Goal: Task Accomplishment & Management: Complete application form

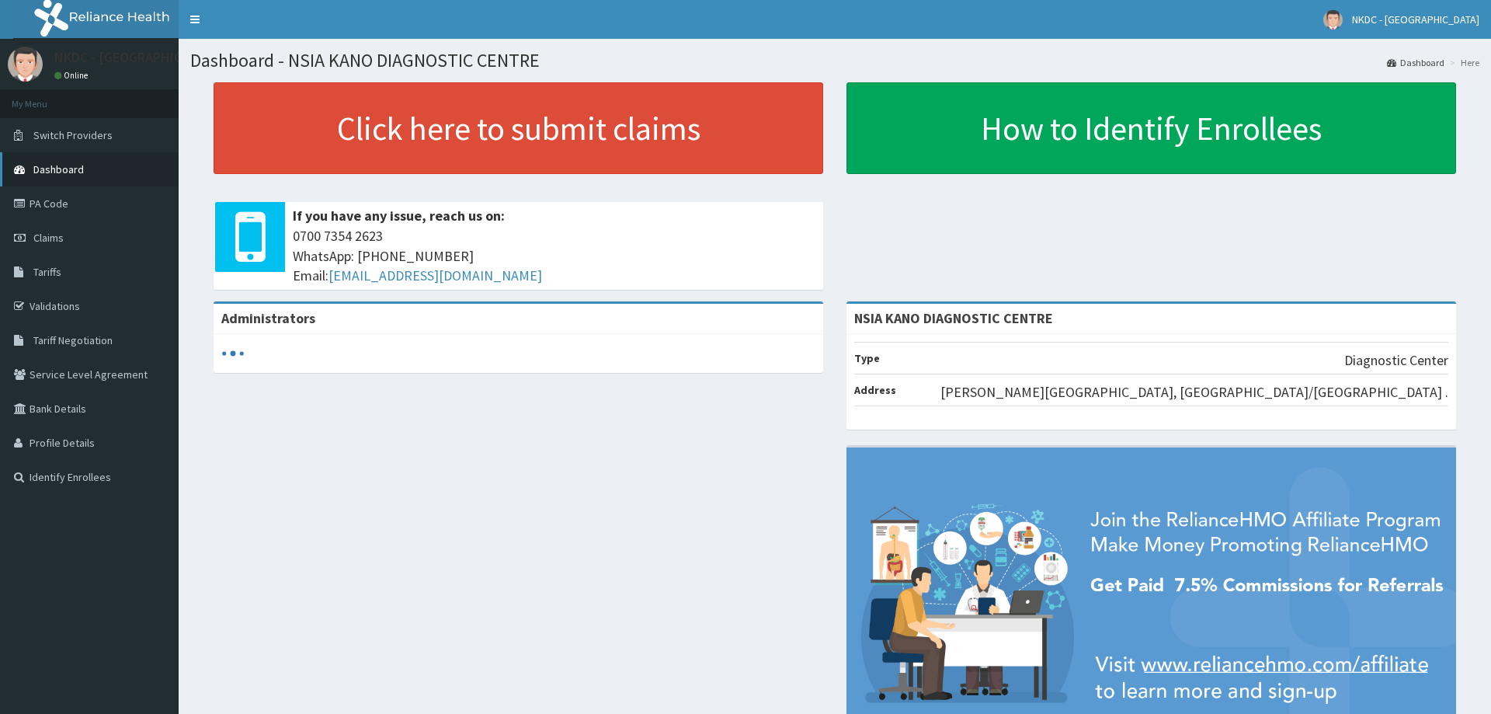
click at [78, 171] on span "Dashboard" at bounding box center [58, 169] width 50 height 14
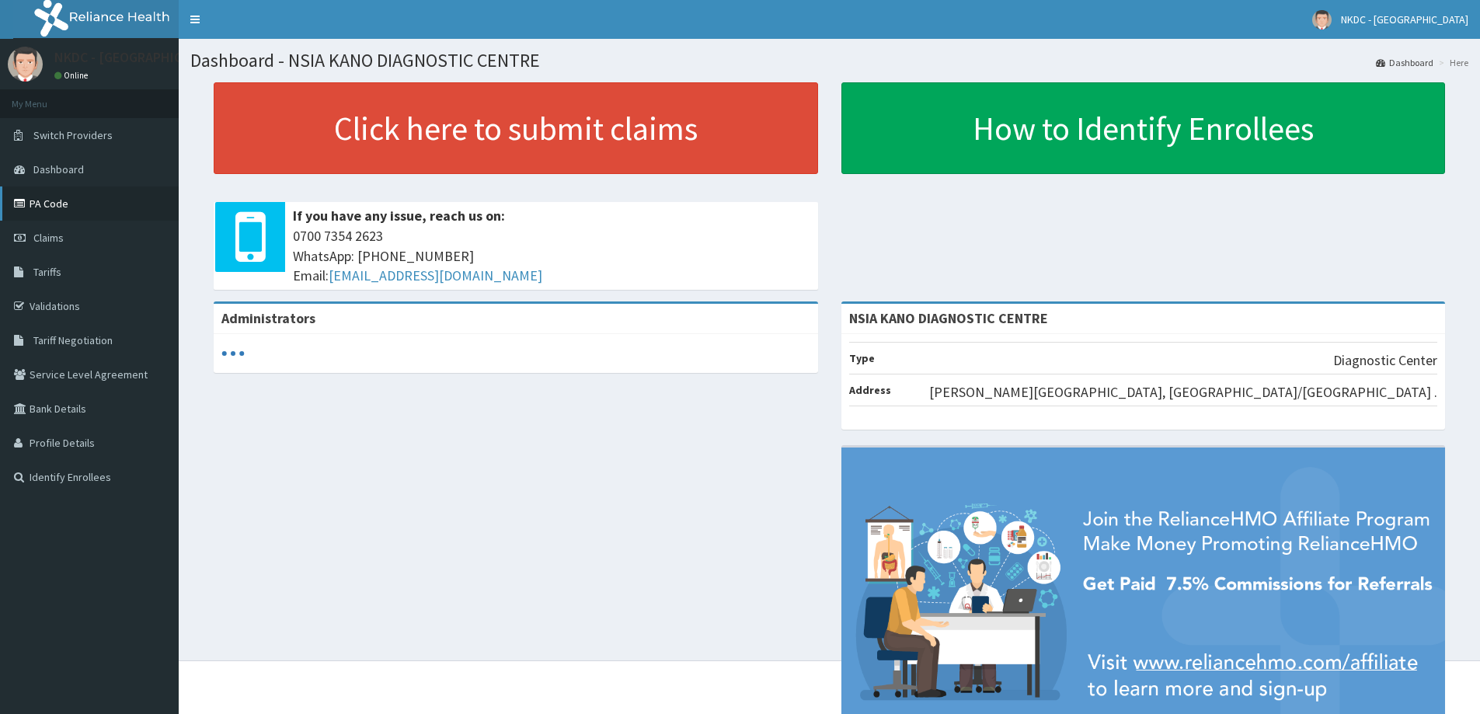
click at [79, 203] on link "PA Code" at bounding box center [89, 203] width 179 height 34
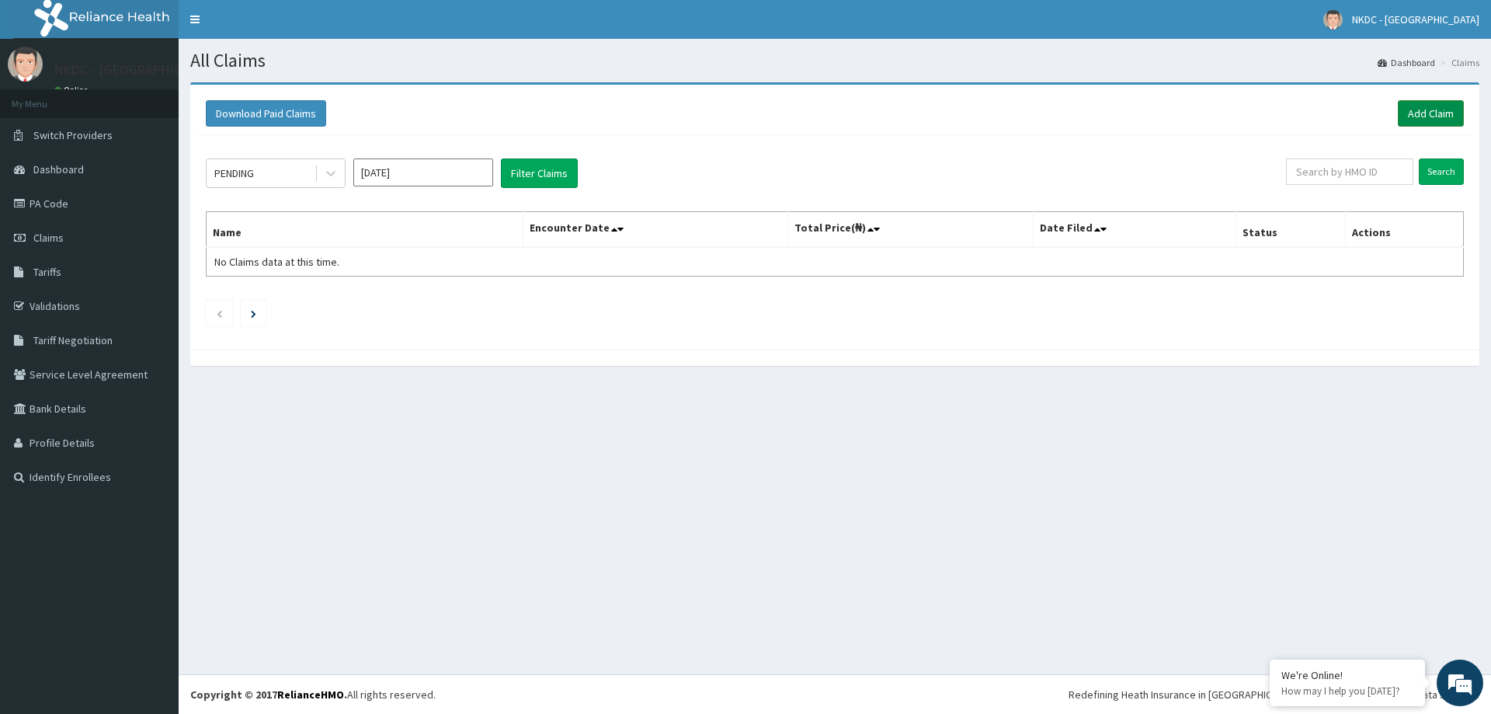
click at [1424, 115] on link "Add Claim" at bounding box center [1431, 113] width 66 height 26
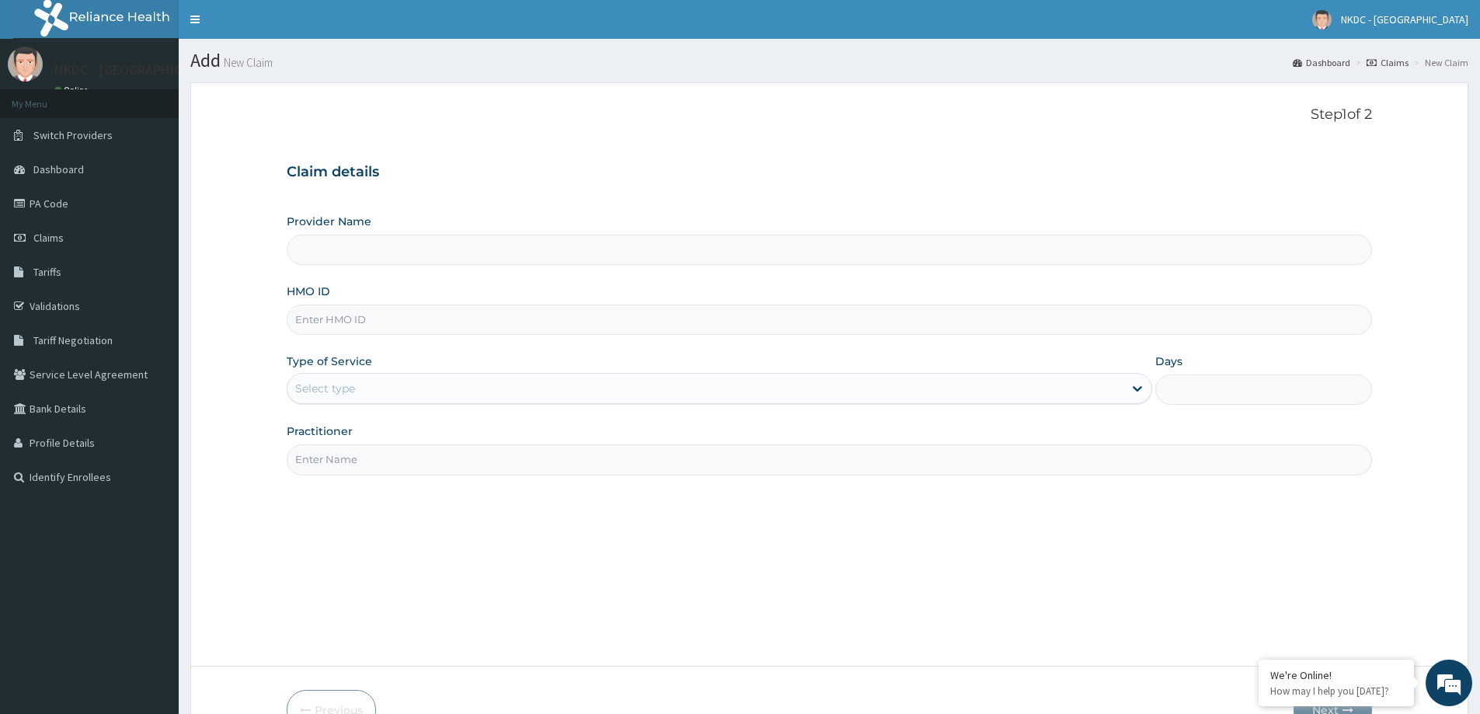
click at [736, 313] on input "HMO ID" at bounding box center [829, 319] width 1085 height 30
type input "NSIA KANO DIAGNOSTIC CENTRE"
click at [430, 322] on input "HMO ID" at bounding box center [829, 319] width 1085 height 30
click at [409, 318] on input "HMO ID" at bounding box center [829, 319] width 1085 height 30
click at [314, 396] on div "Select type" at bounding box center [325, 389] width 60 height 16
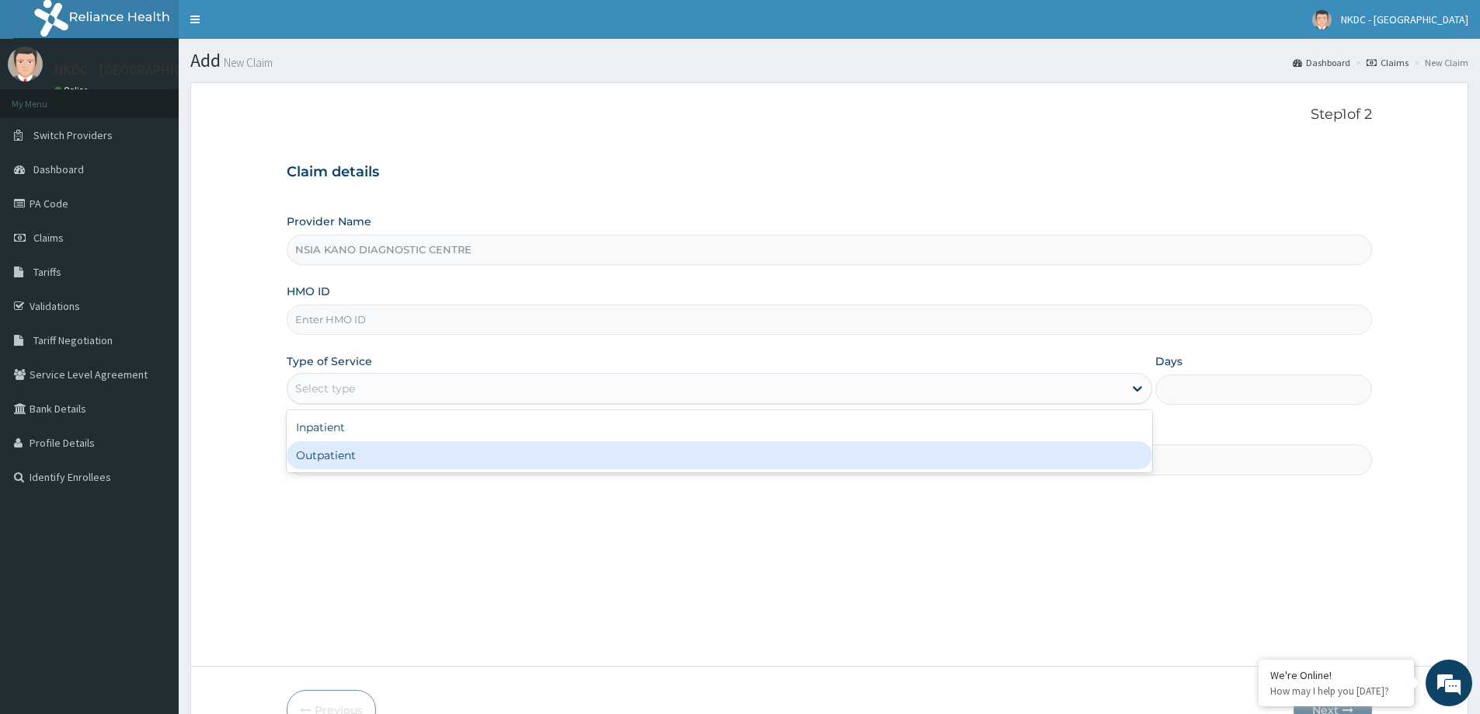
click at [307, 464] on div "Outpatient" at bounding box center [719, 455] width 865 height 28
type input "1"
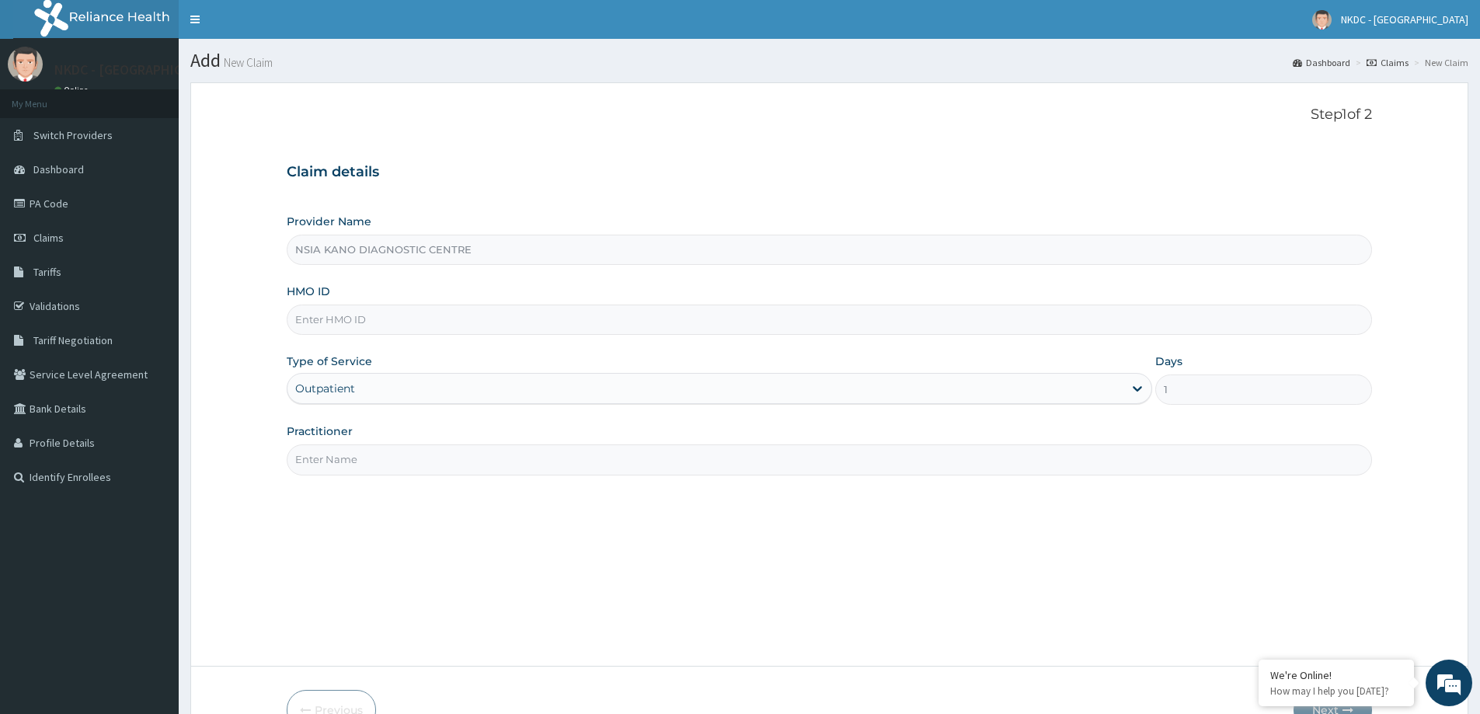
click at [307, 464] on input "Practitioner" at bounding box center [829, 459] width 1085 height 30
click at [93, 238] on link "Claims" at bounding box center [89, 238] width 179 height 34
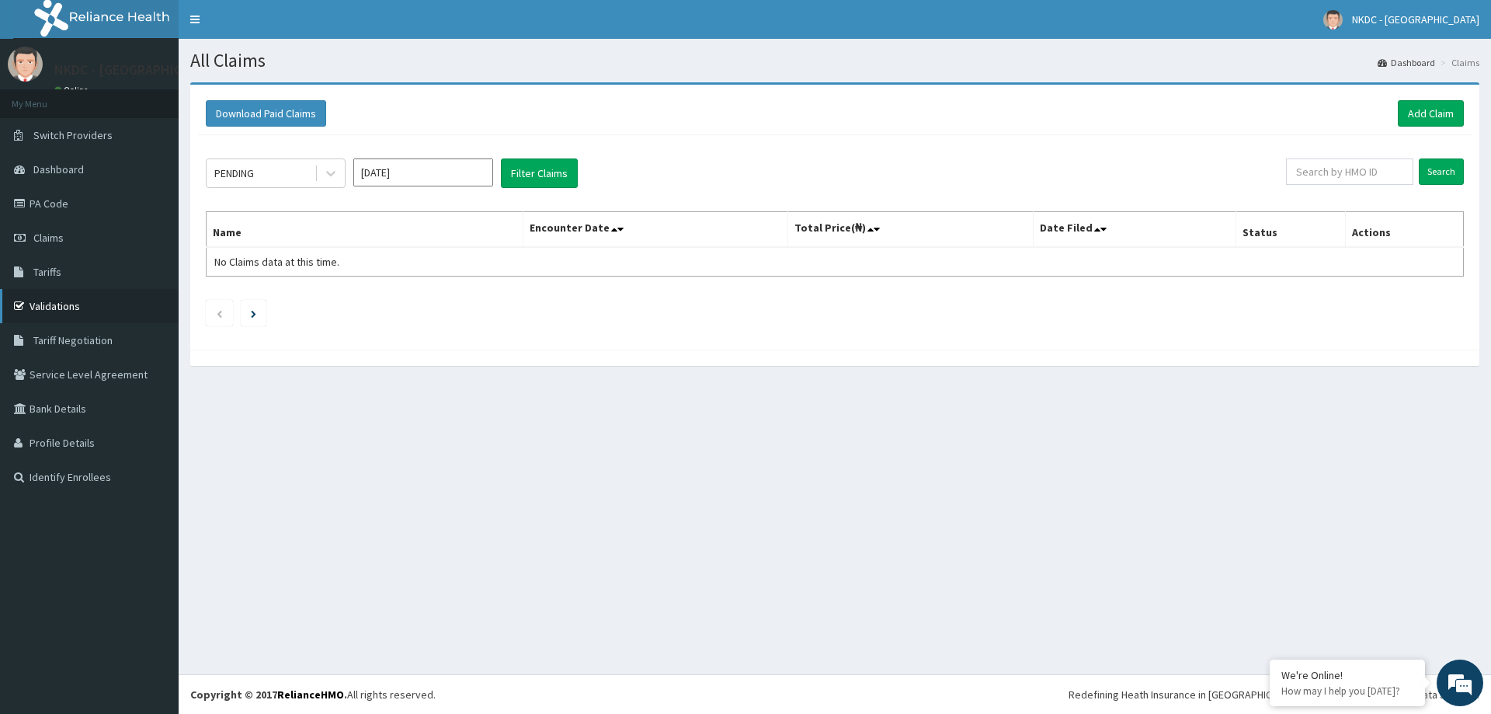
click at [78, 315] on link "Validations" at bounding box center [89, 306] width 179 height 34
click at [1447, 111] on link "Add Claim" at bounding box center [1431, 113] width 66 height 26
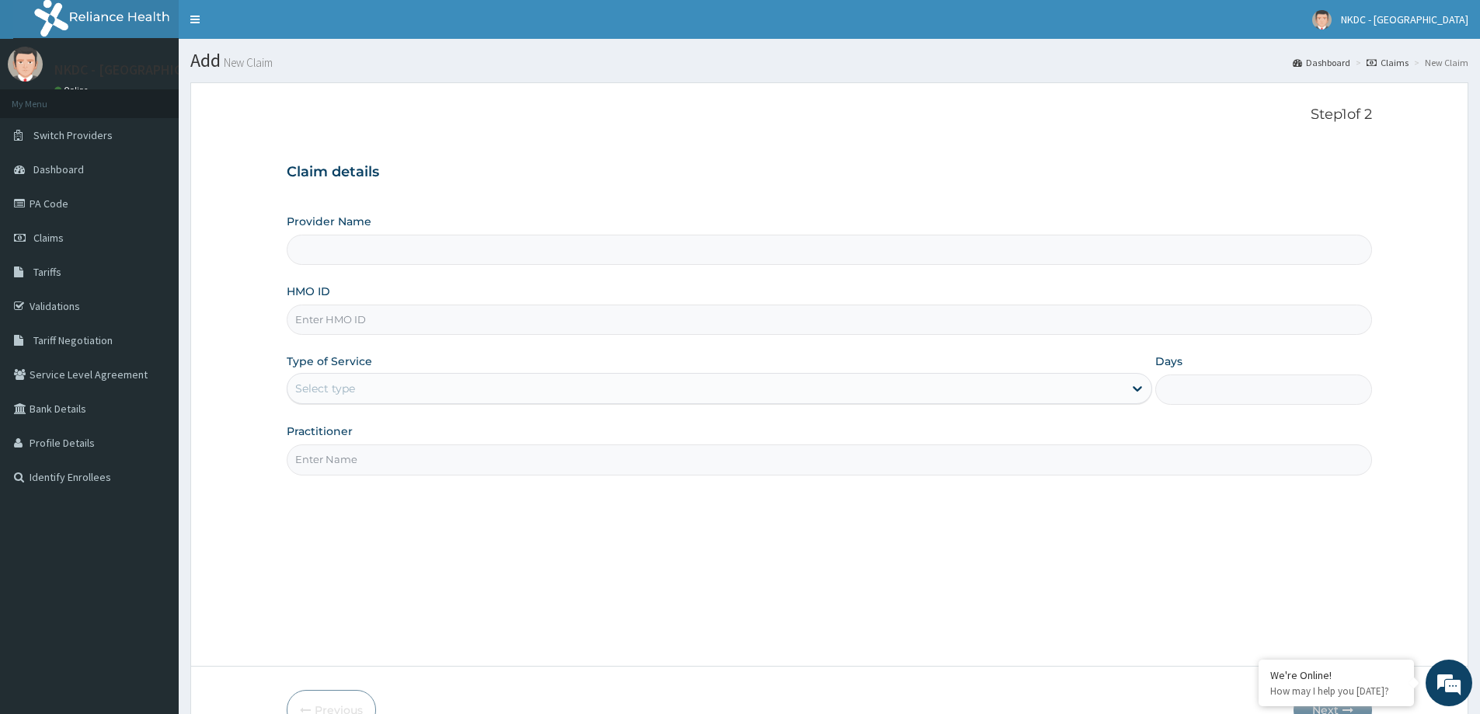
click at [426, 325] on input "HMO ID" at bounding box center [829, 319] width 1085 height 30
paste input "icn/10180/c"
type input "icn/10180/c"
type input "NSIA KANO DIAGNOSTIC CENTRE"
type input "icn/10180/c"
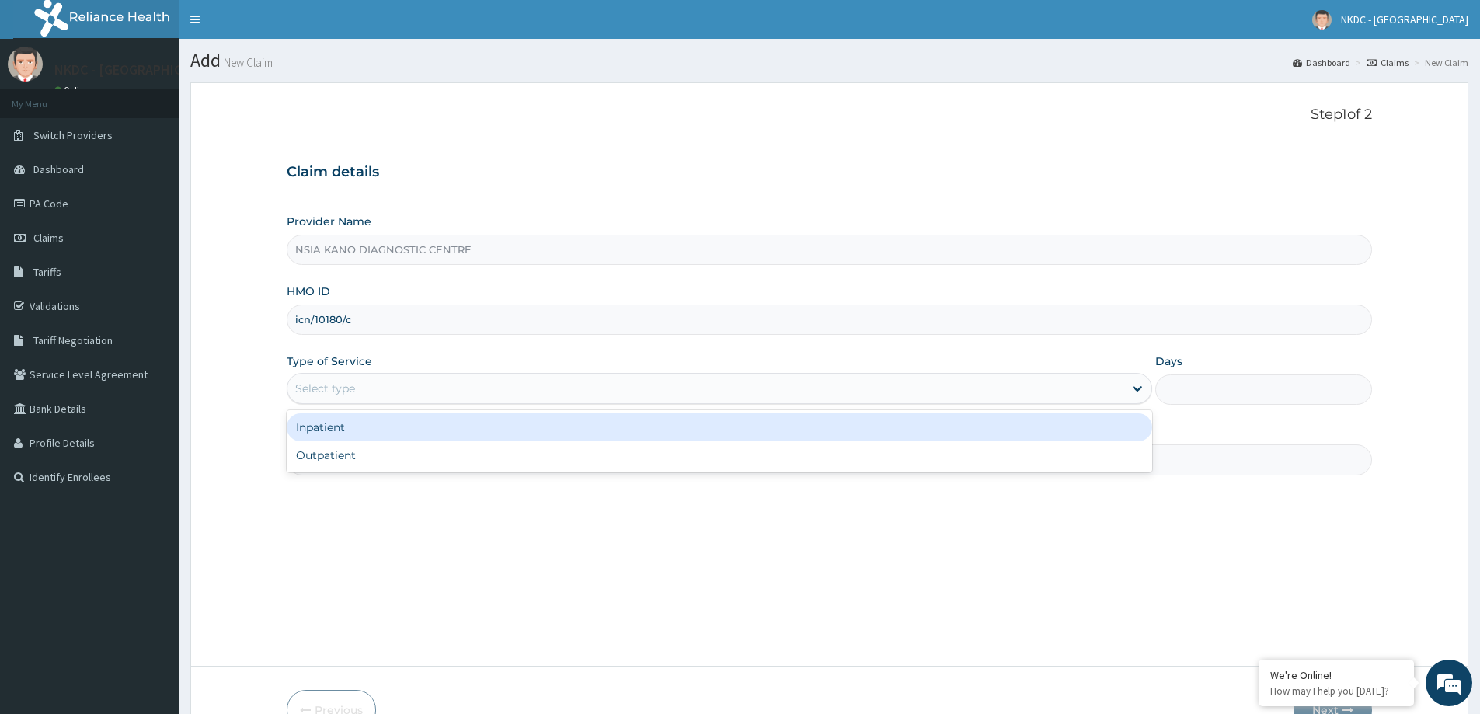
click at [435, 380] on div "Select type" at bounding box center [705, 388] width 836 height 25
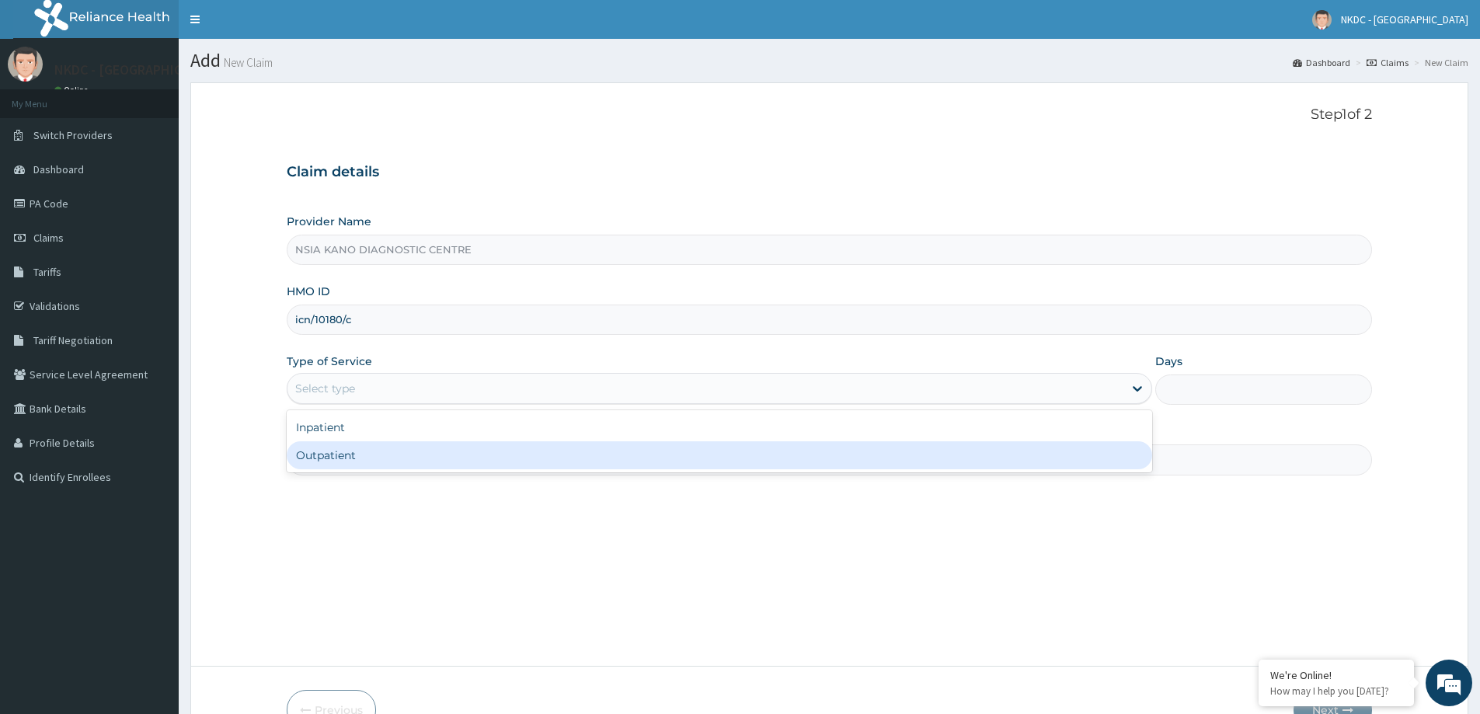
click at [412, 455] on div "Outpatient" at bounding box center [719, 455] width 865 height 28
type input "1"
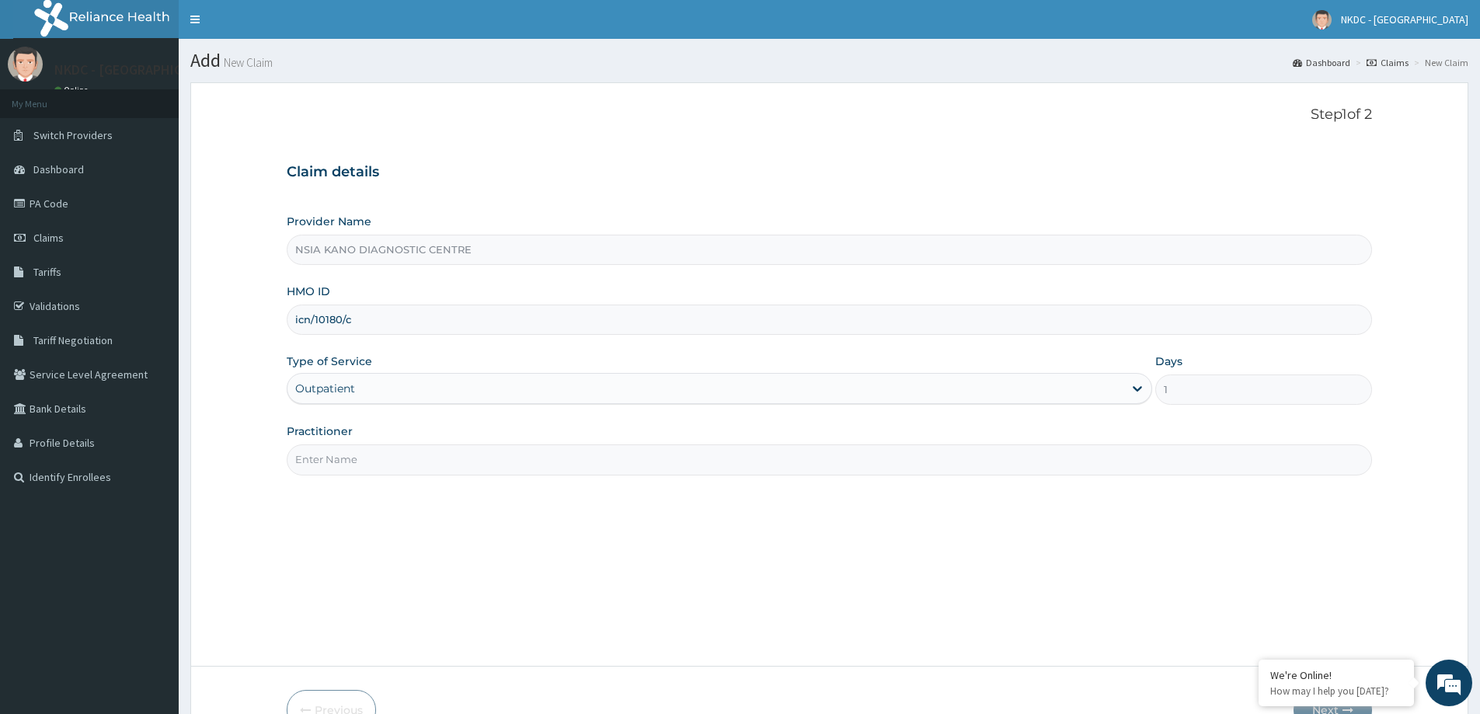
click at [384, 470] on input "Practitioner" at bounding box center [829, 459] width 1085 height 30
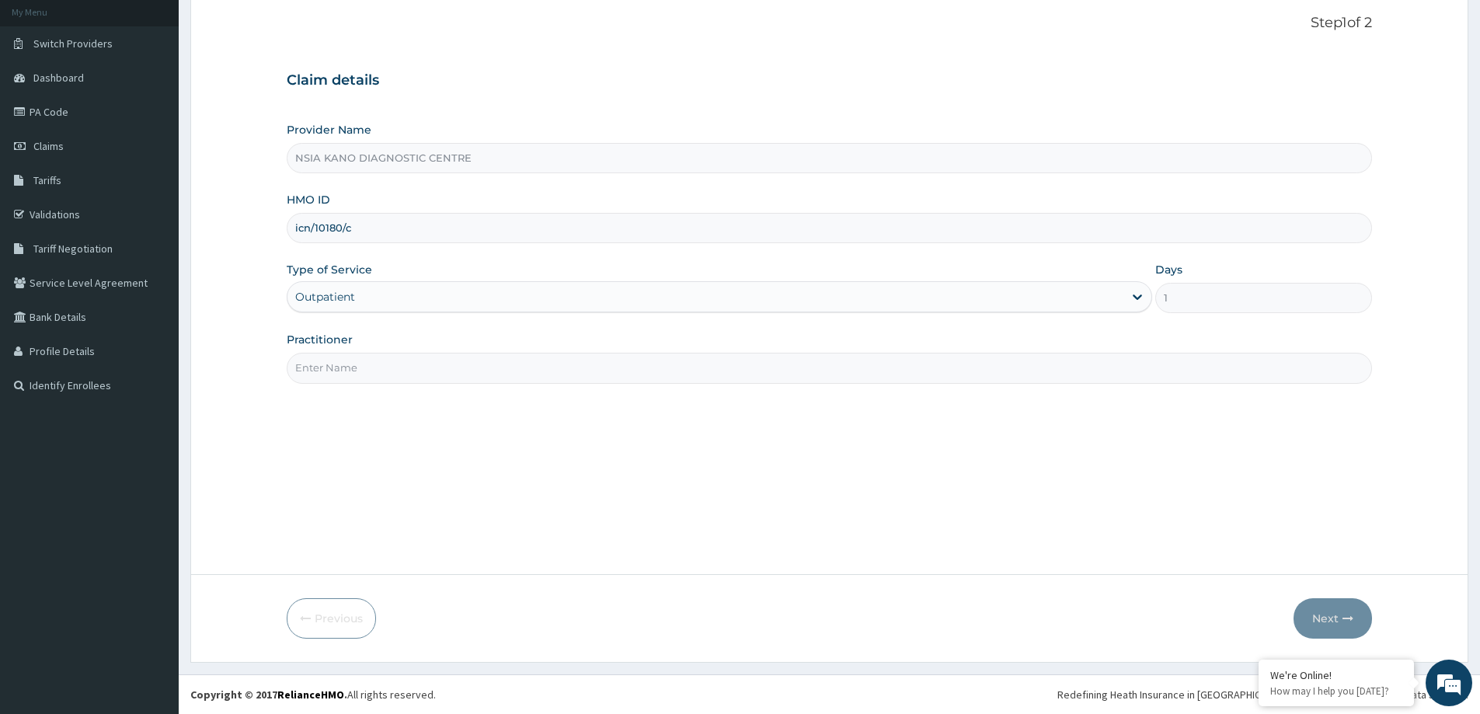
click at [454, 367] on input "Practitioner" at bounding box center [829, 368] width 1085 height 30
click at [634, 363] on input "Practitioner" at bounding box center [829, 368] width 1085 height 30
type input "."
click at [1359, 609] on button "Next" at bounding box center [1332, 618] width 78 height 40
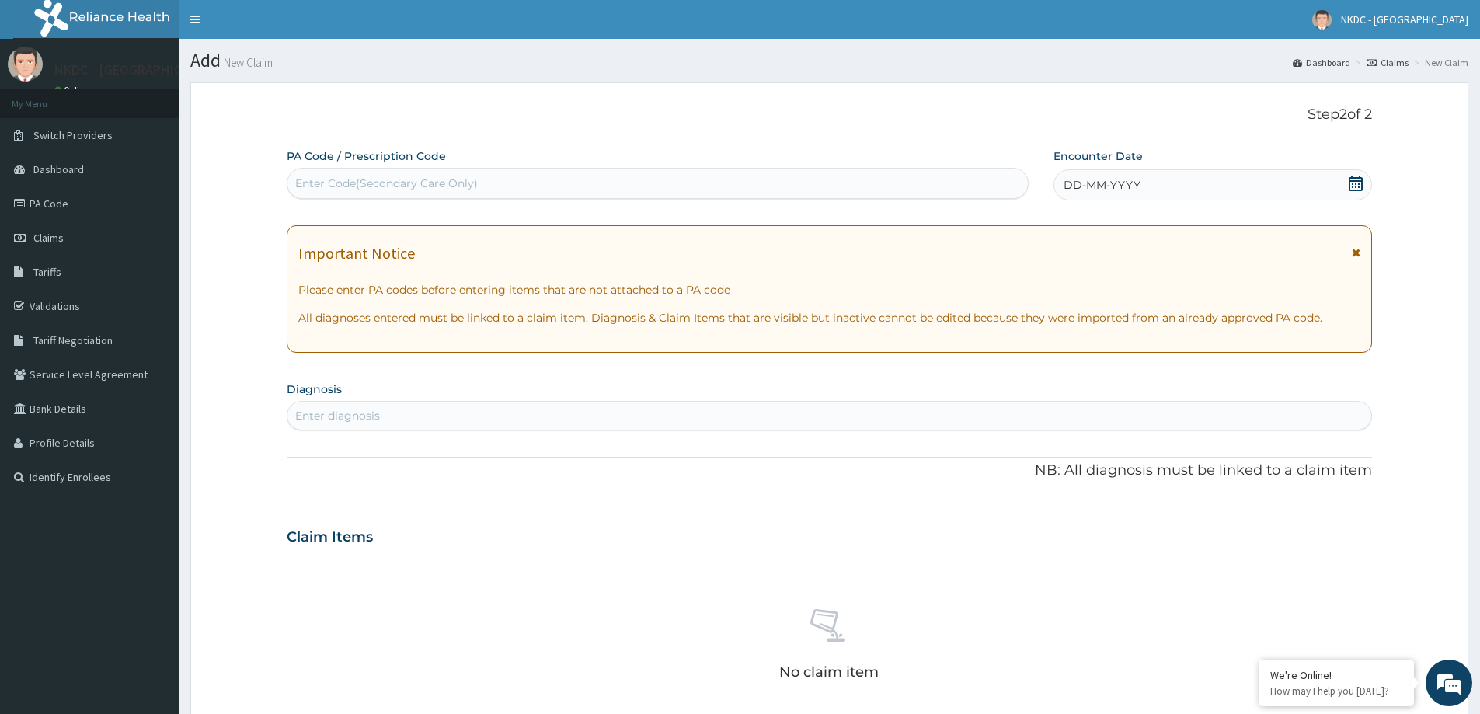
click at [755, 185] on div "Enter Code(Secondary Care Only)" at bounding box center [657, 183] width 740 height 25
drag, startPoint x: 576, startPoint y: 187, endPoint x: 388, endPoint y: 183, distance: 188.0
click at [388, 183] on div "Enter Code(Secondary Care Only)" at bounding box center [386, 184] width 183 height 16
click at [583, 170] on div "Enter Code(Secondary Care Only)" at bounding box center [658, 183] width 742 height 31
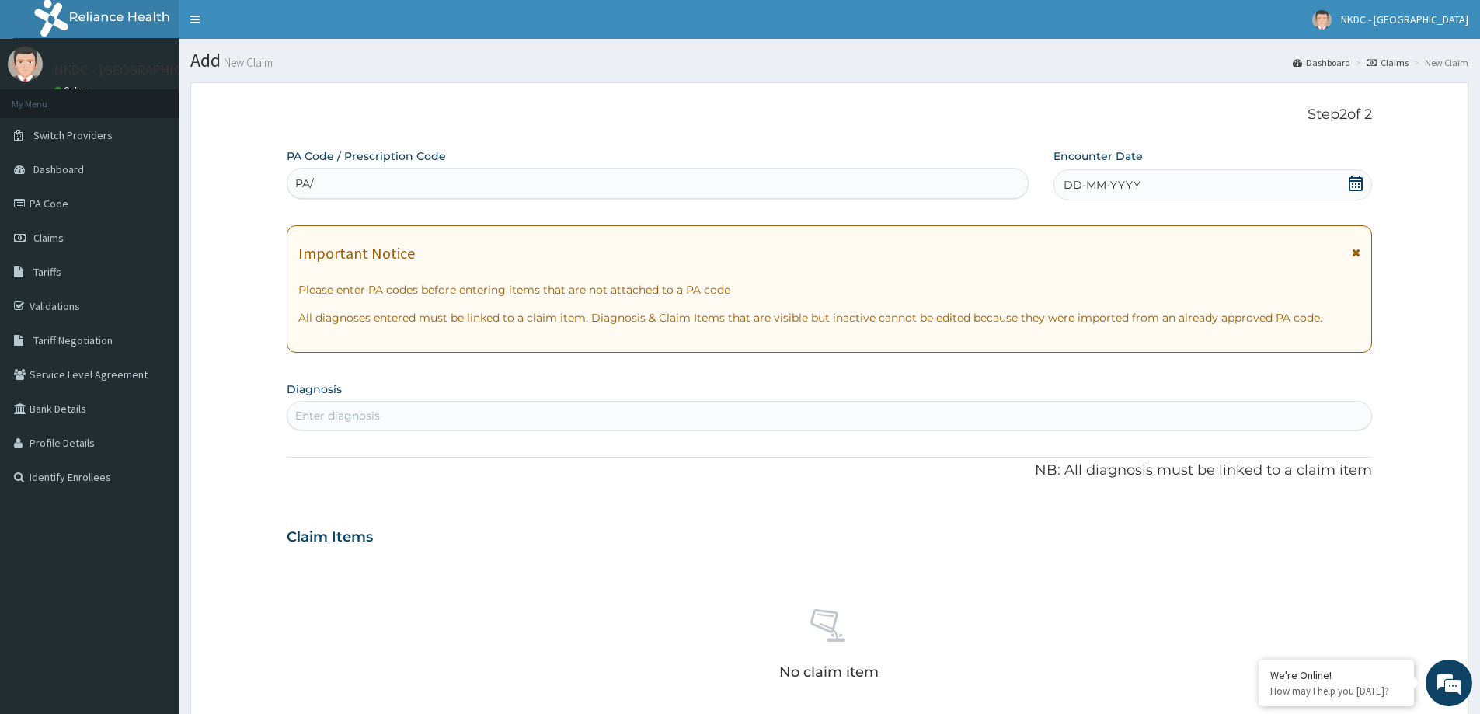
type input "PA/"
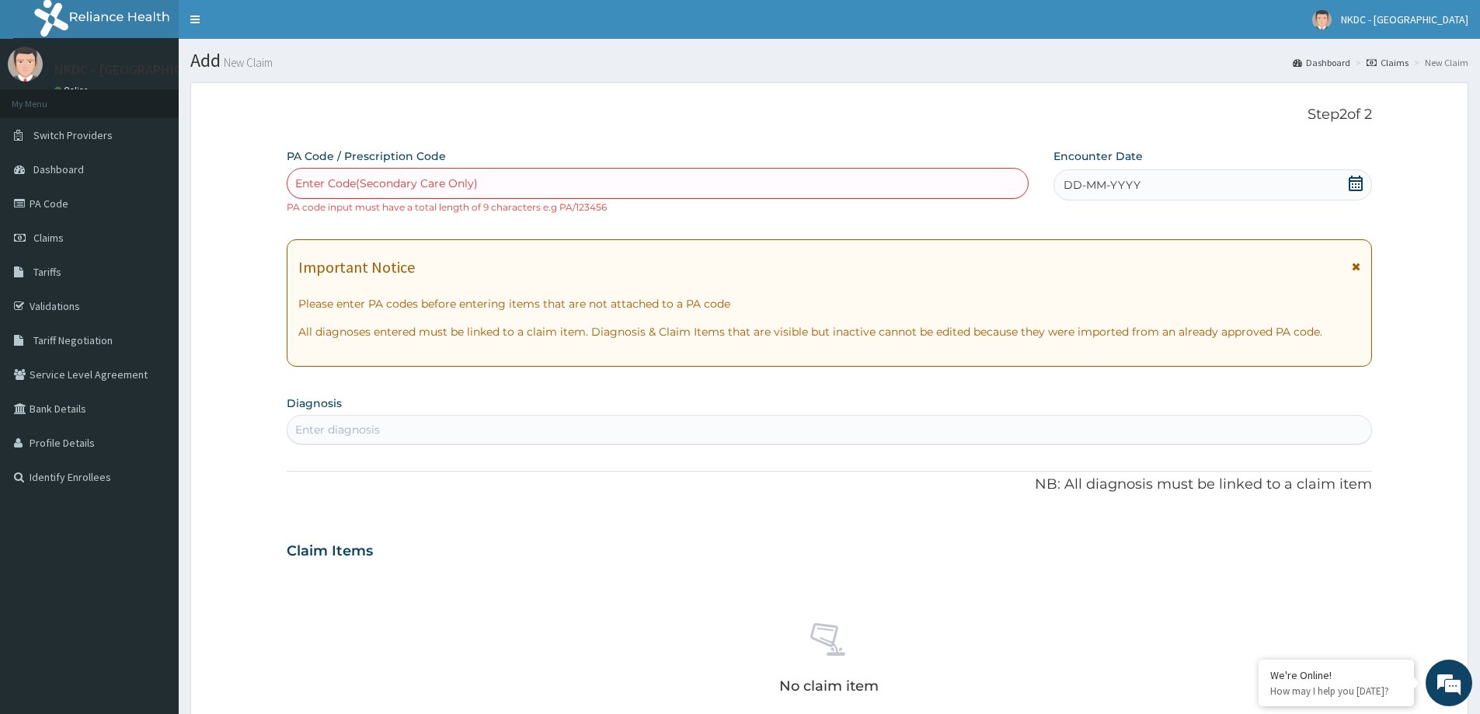
click at [497, 181] on div "Enter Code(Secondary Care Only)" at bounding box center [657, 183] width 740 height 25
click at [450, 183] on div "Enter Code(Secondary Care Only)" at bounding box center [386, 184] width 183 height 16
drag, startPoint x: 450, startPoint y: 183, endPoint x: 391, endPoint y: 239, distance: 80.8
click at [391, 239] on div "Important Notice Please enter PA codes before entering items that are not attac…" at bounding box center [829, 302] width 1085 height 127
click at [375, 188] on div "Enter Code(Secondary Care Only)" at bounding box center [386, 184] width 183 height 16
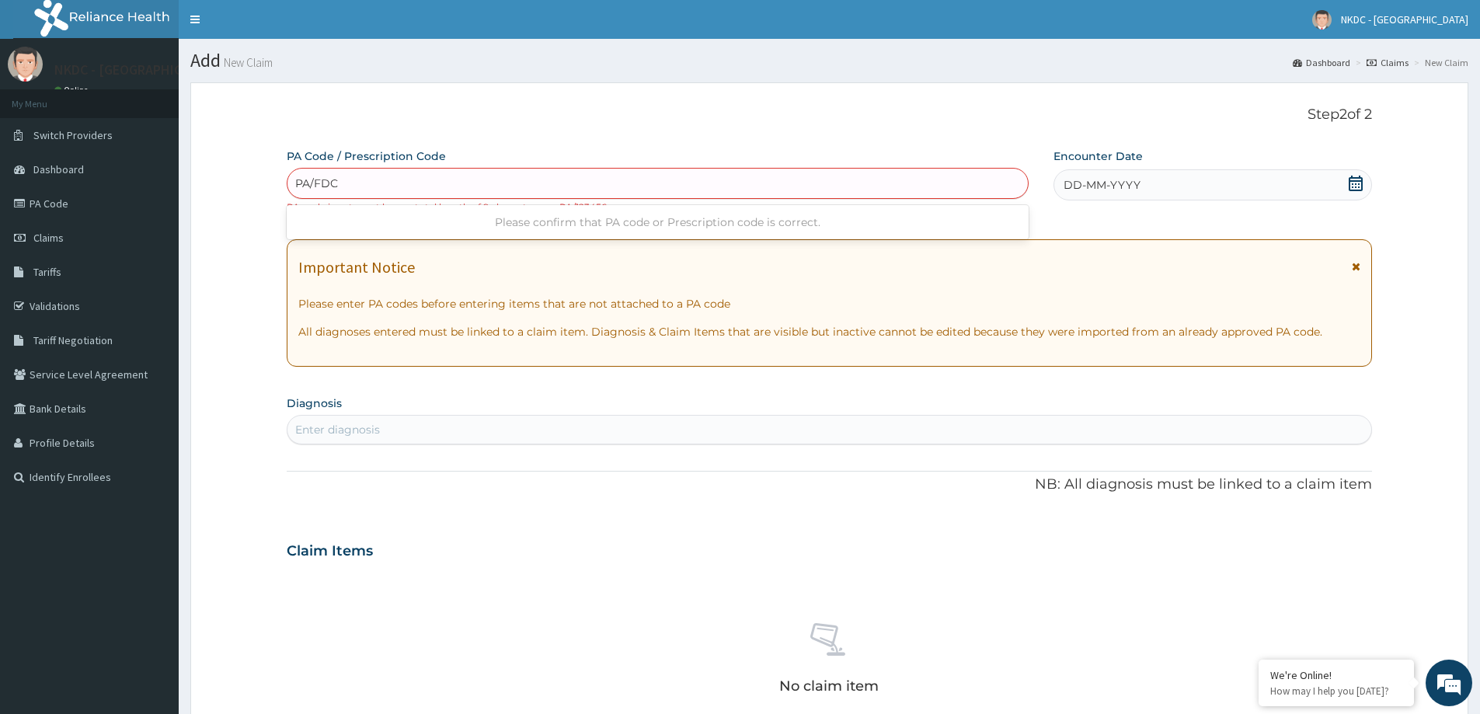
type input "PA/FDC"
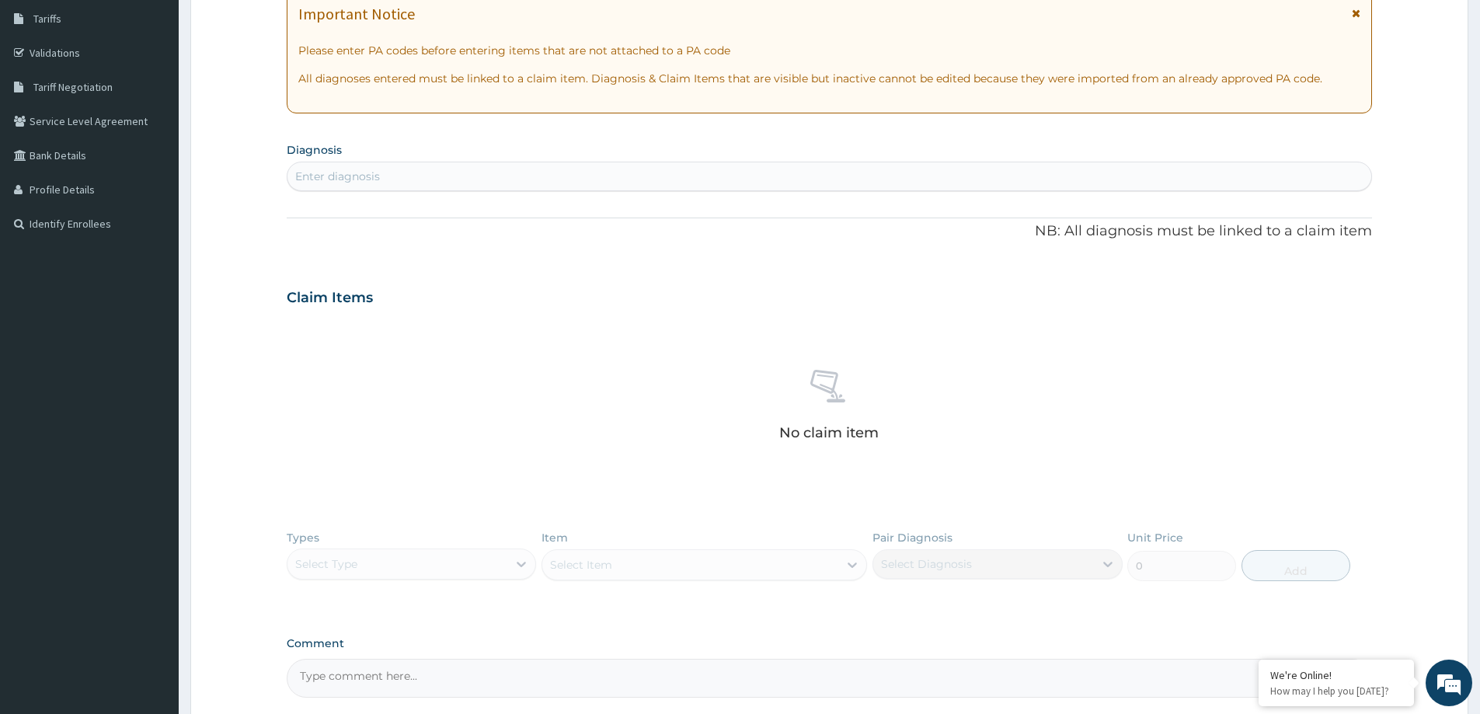
scroll to position [89, 0]
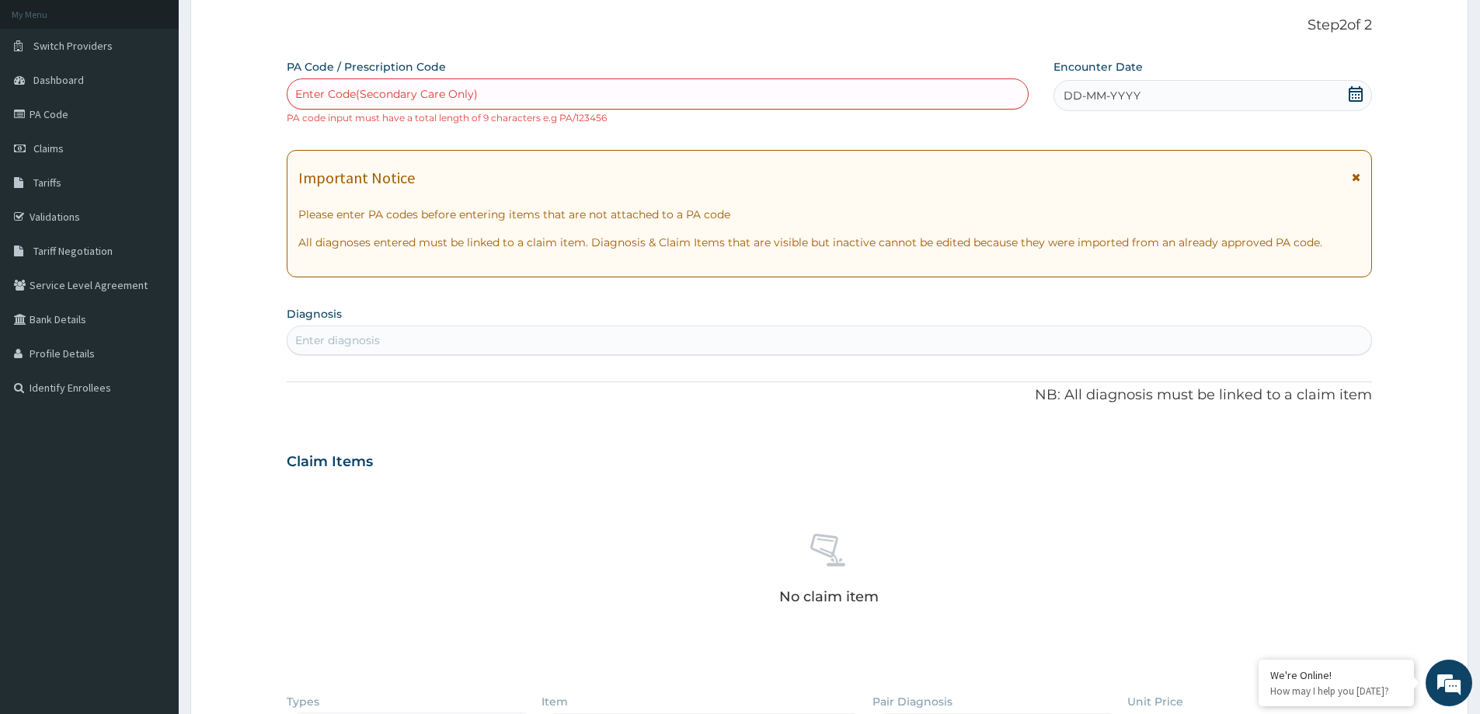
drag, startPoint x: 666, startPoint y: 99, endPoint x: 446, endPoint y: 134, distance: 223.5
click at [446, 134] on div "PA Code / Prescription Code Enter Code(Secondary Care Only) PA code input must …" at bounding box center [829, 460] width 1085 height 802
click at [457, 96] on div "Enter Code(Secondary Care Only)" at bounding box center [386, 94] width 183 height 16
type input "PA/FDC3CA"
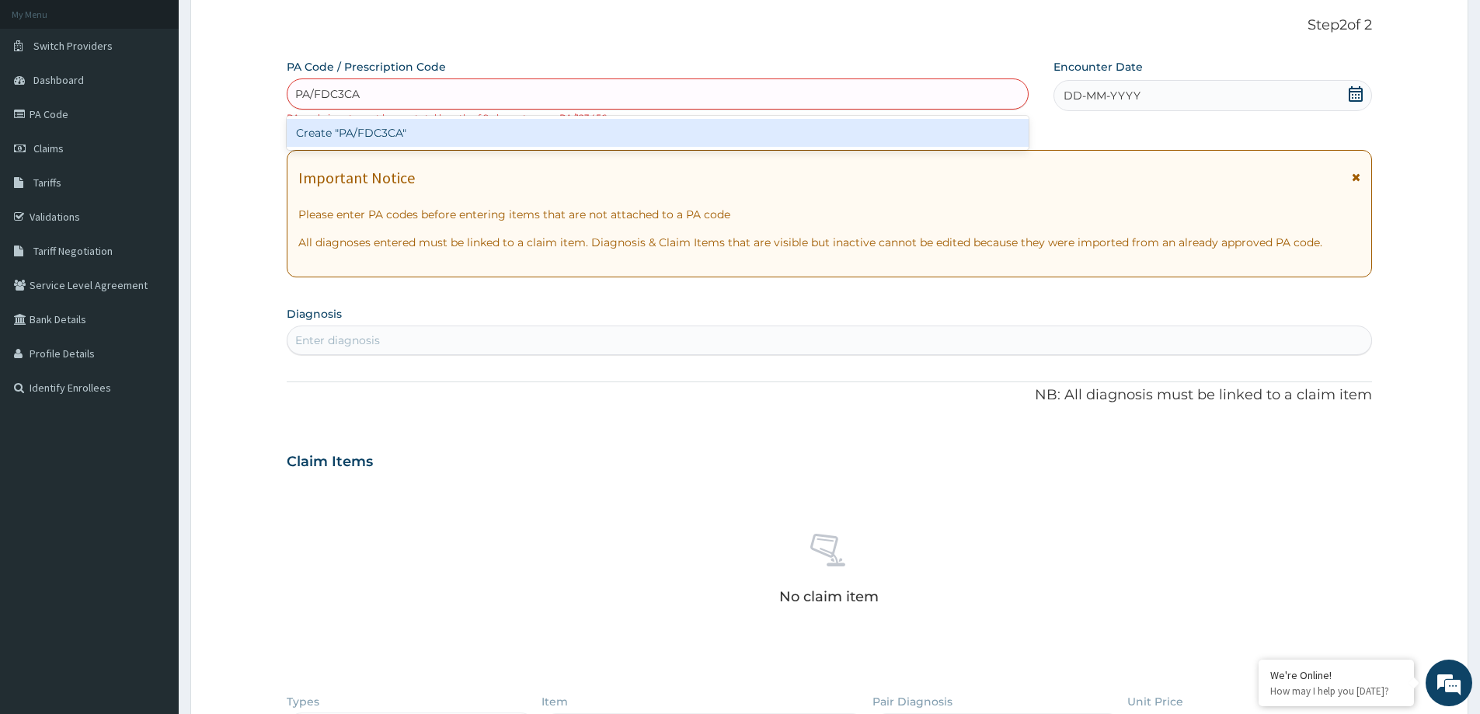
click at [457, 131] on div "Create "PA/FDC3CA"" at bounding box center [658, 133] width 742 height 28
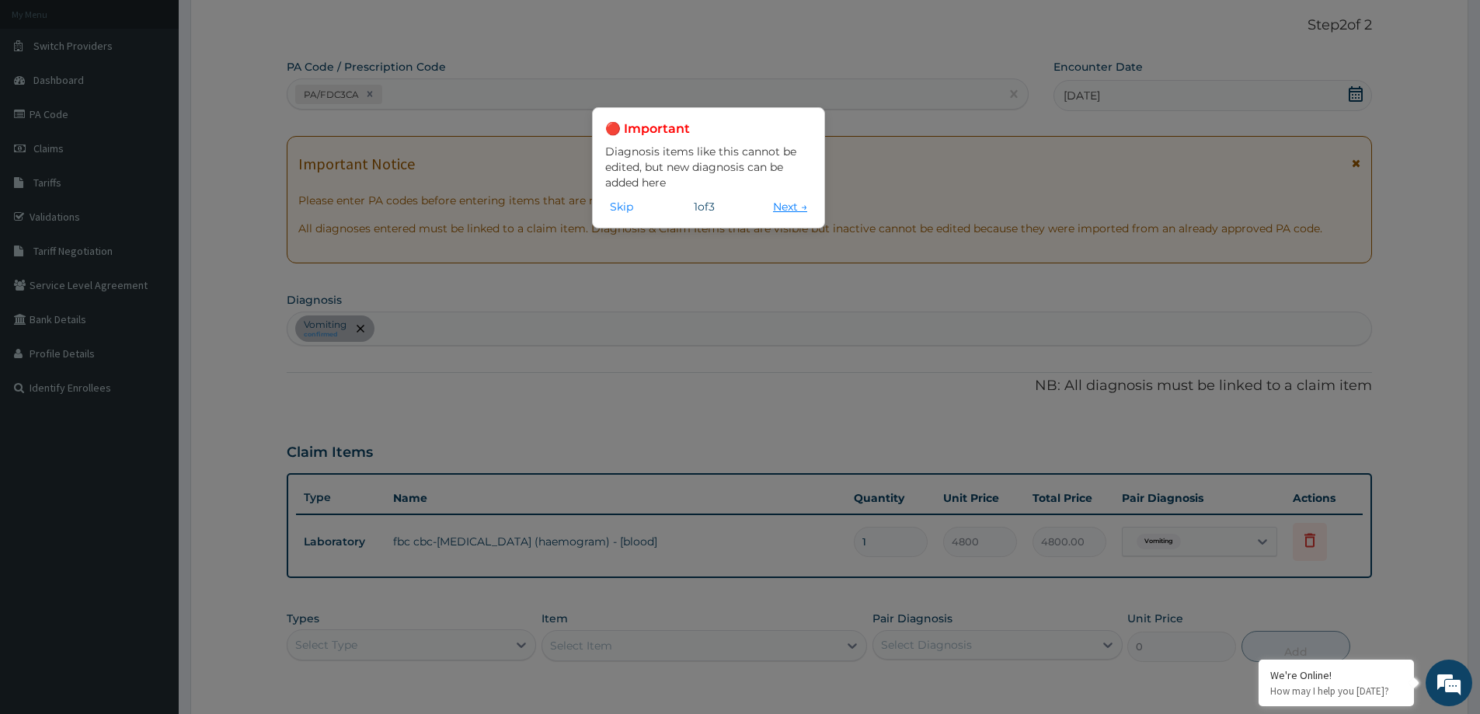
click at [790, 203] on button "Next →" at bounding box center [789, 206] width 43 height 17
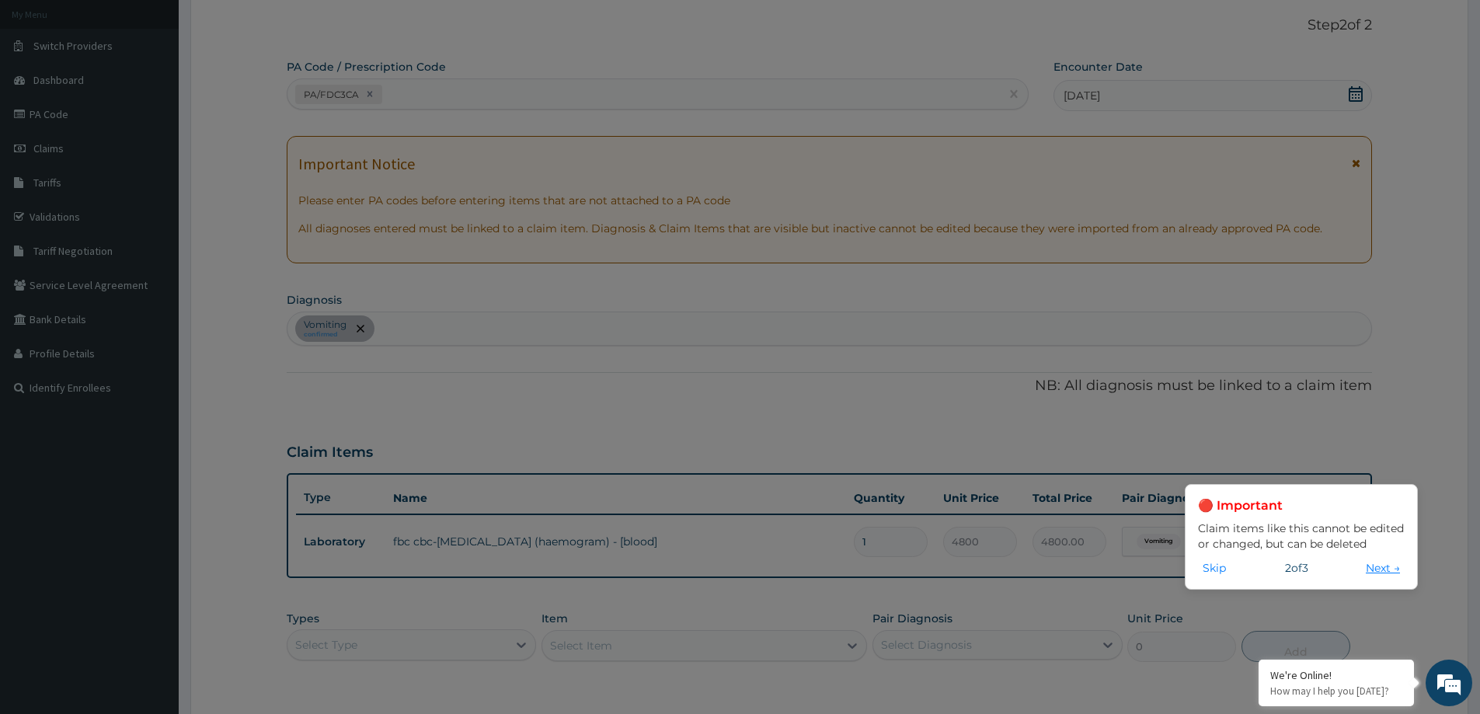
click at [1394, 569] on button "Next →" at bounding box center [1382, 567] width 43 height 17
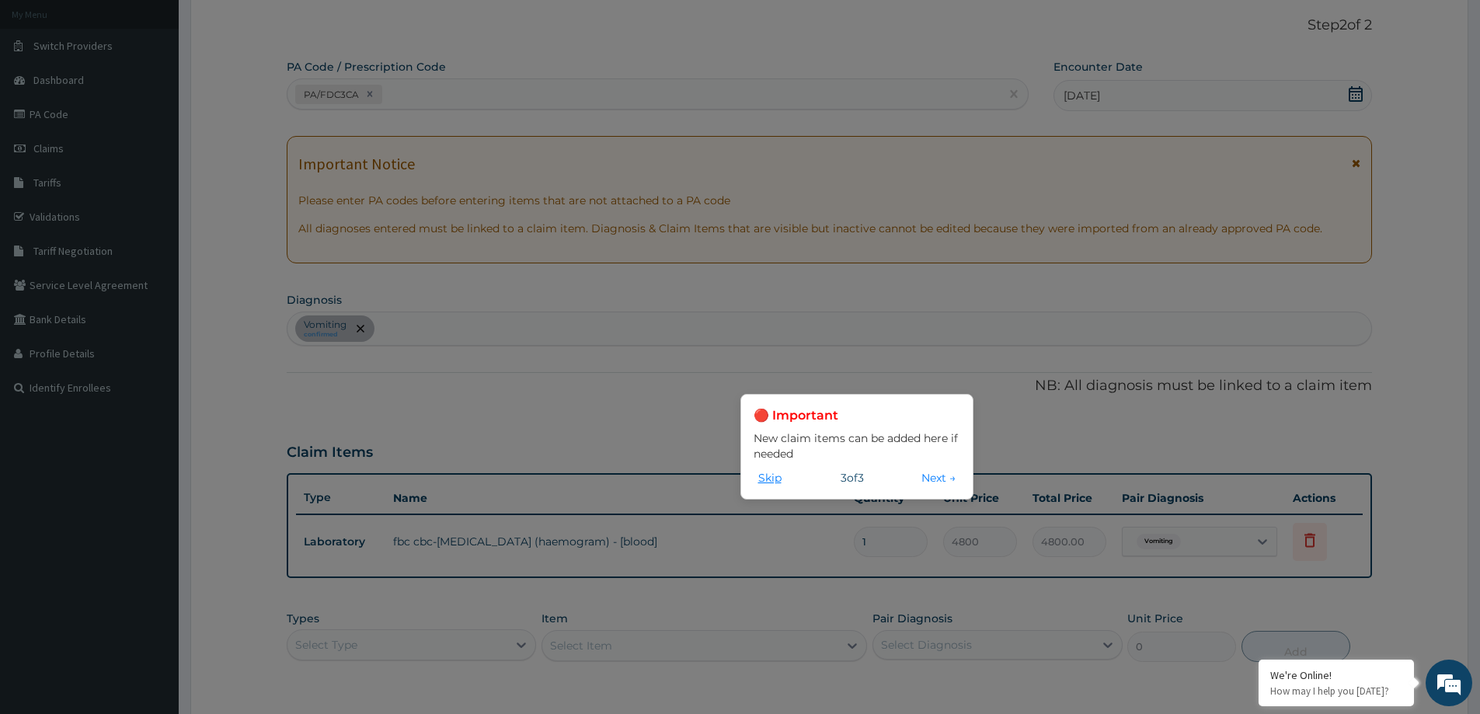
click at [777, 476] on button "Skip" at bounding box center [769, 477] width 33 height 17
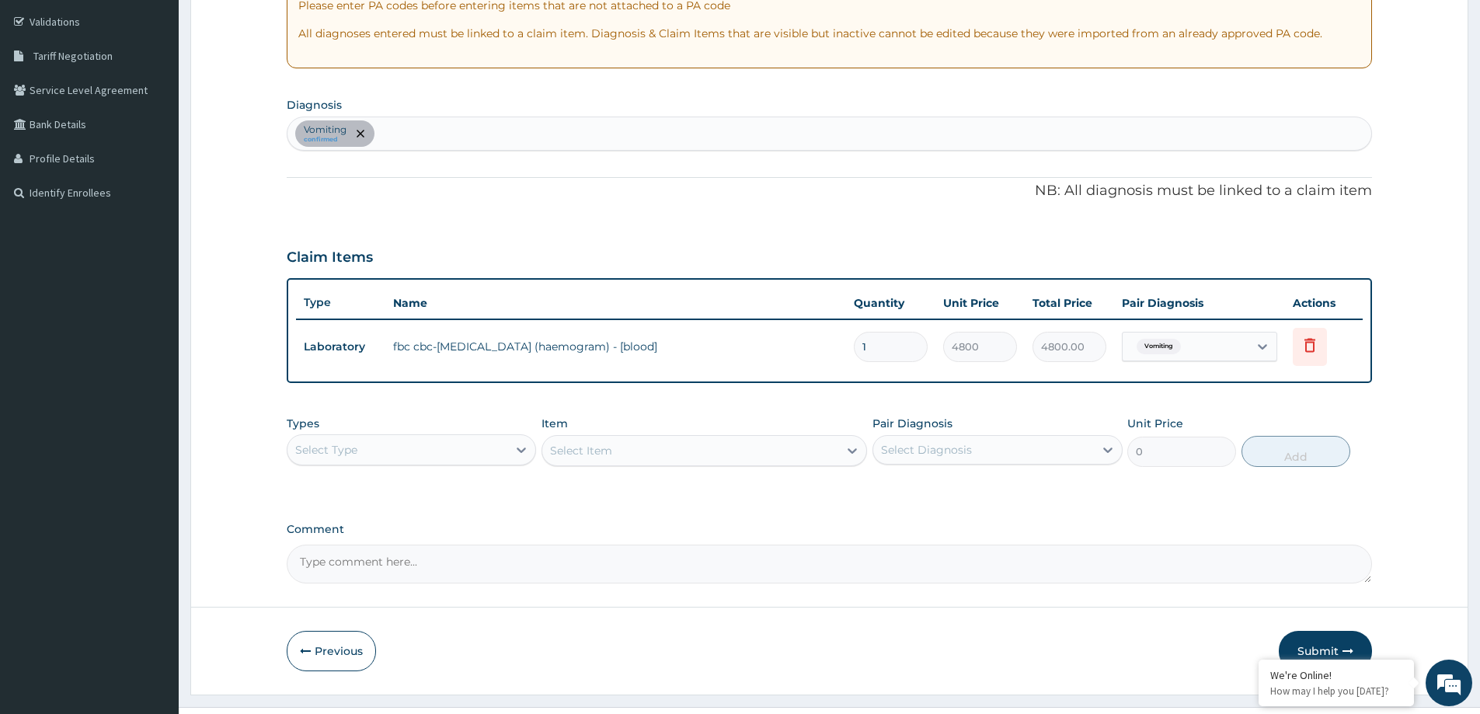
scroll to position [317, 0]
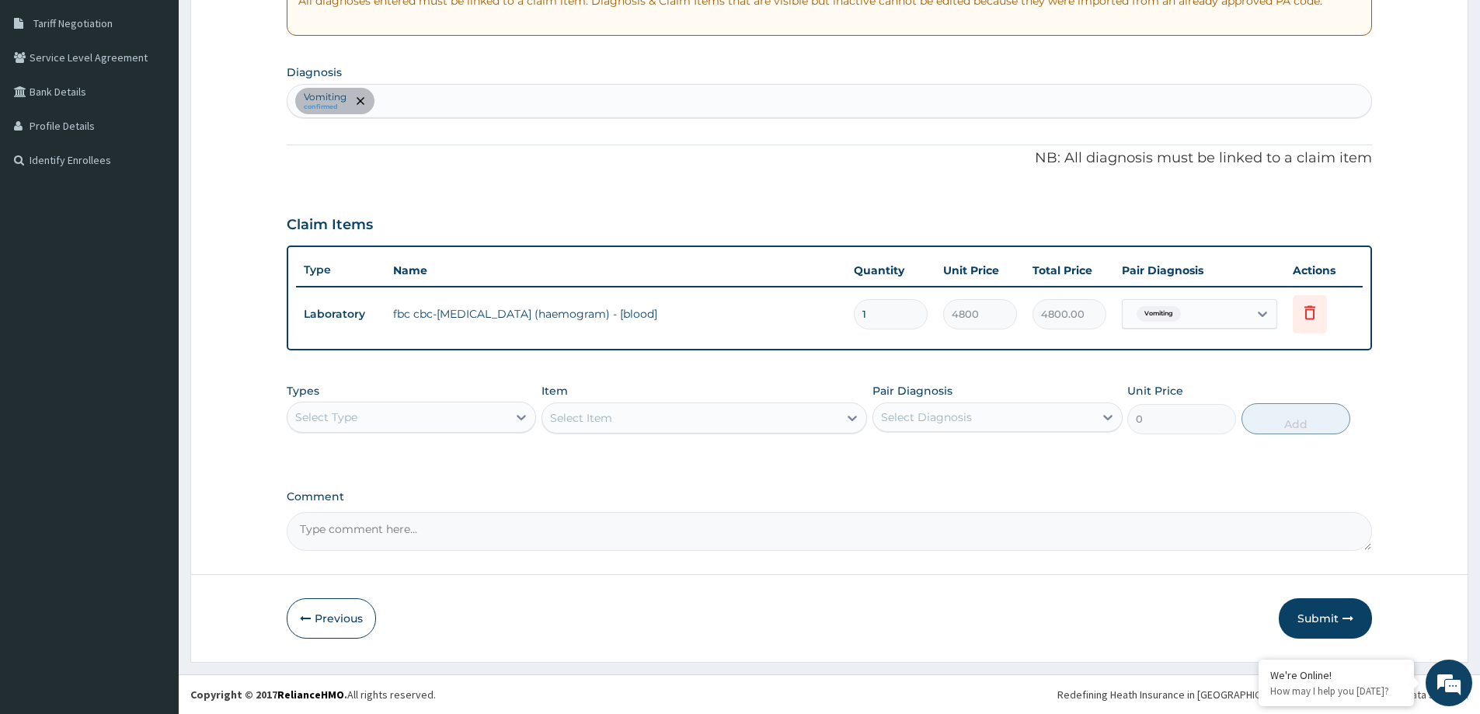
click at [402, 420] on div "Select Type" at bounding box center [397, 417] width 220 height 25
click at [373, 565] on div "Laboratory" at bounding box center [411, 568] width 249 height 28
click at [628, 416] on div "Select Item" at bounding box center [703, 417] width 325 height 31
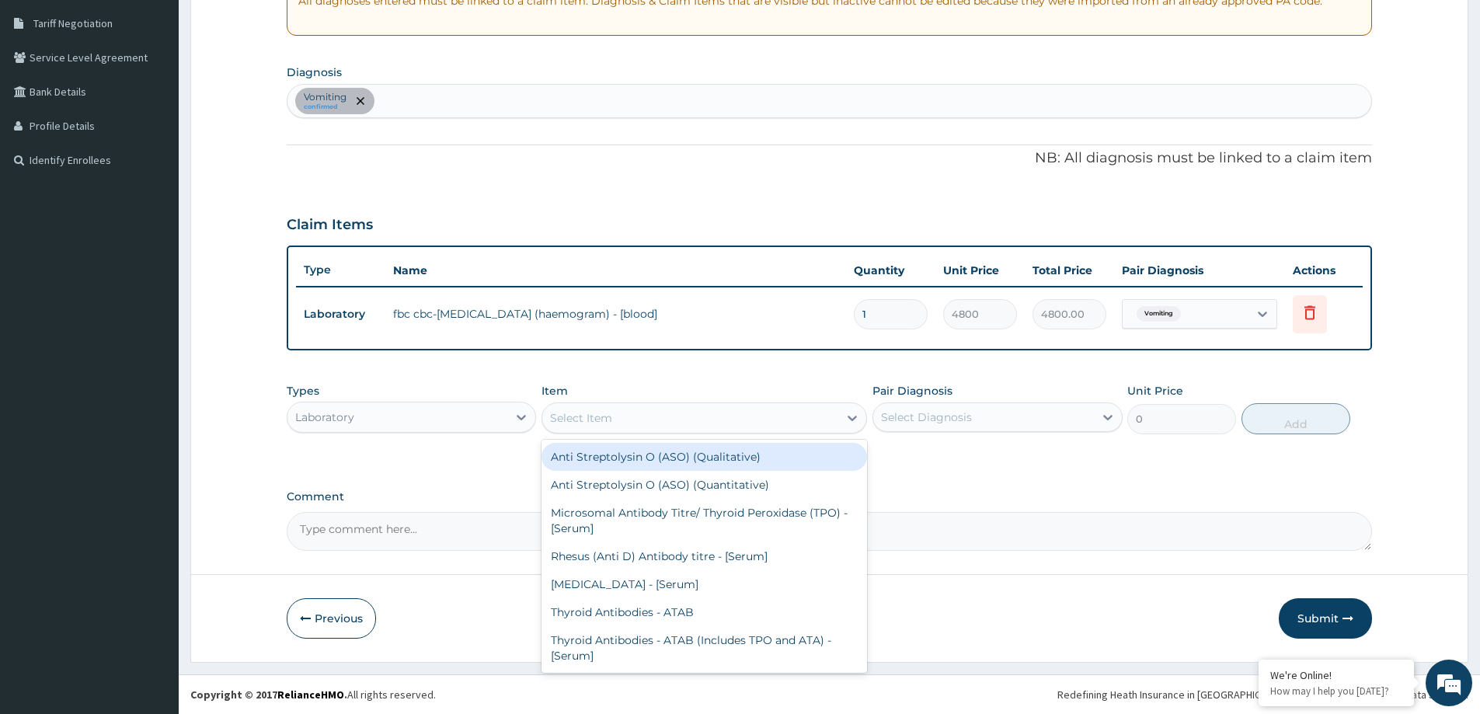
click at [645, 424] on div "Select Item" at bounding box center [690, 417] width 296 height 25
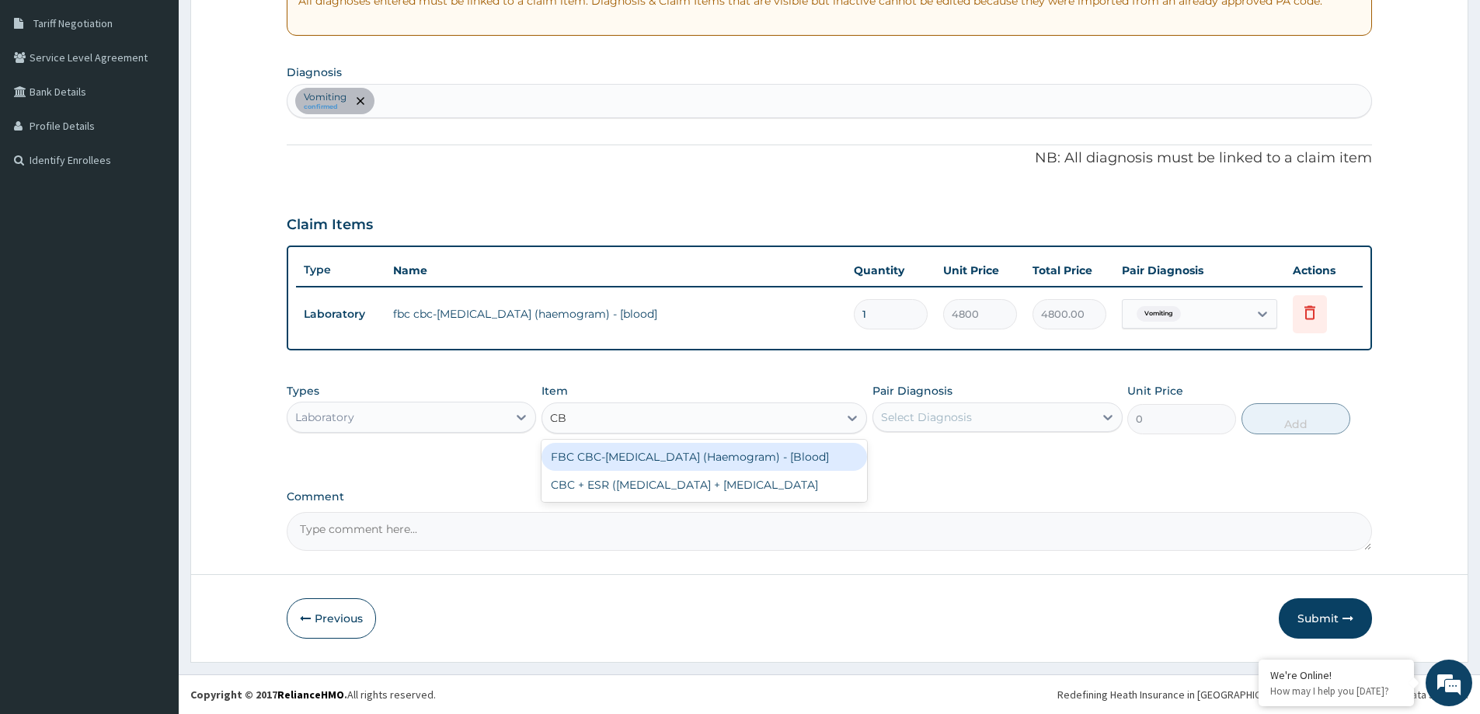
type input "CBC"
click at [656, 456] on div "FBC CBC-Complete Blood Count (Haemogram) - [Blood]" at bounding box center [703, 457] width 325 height 28
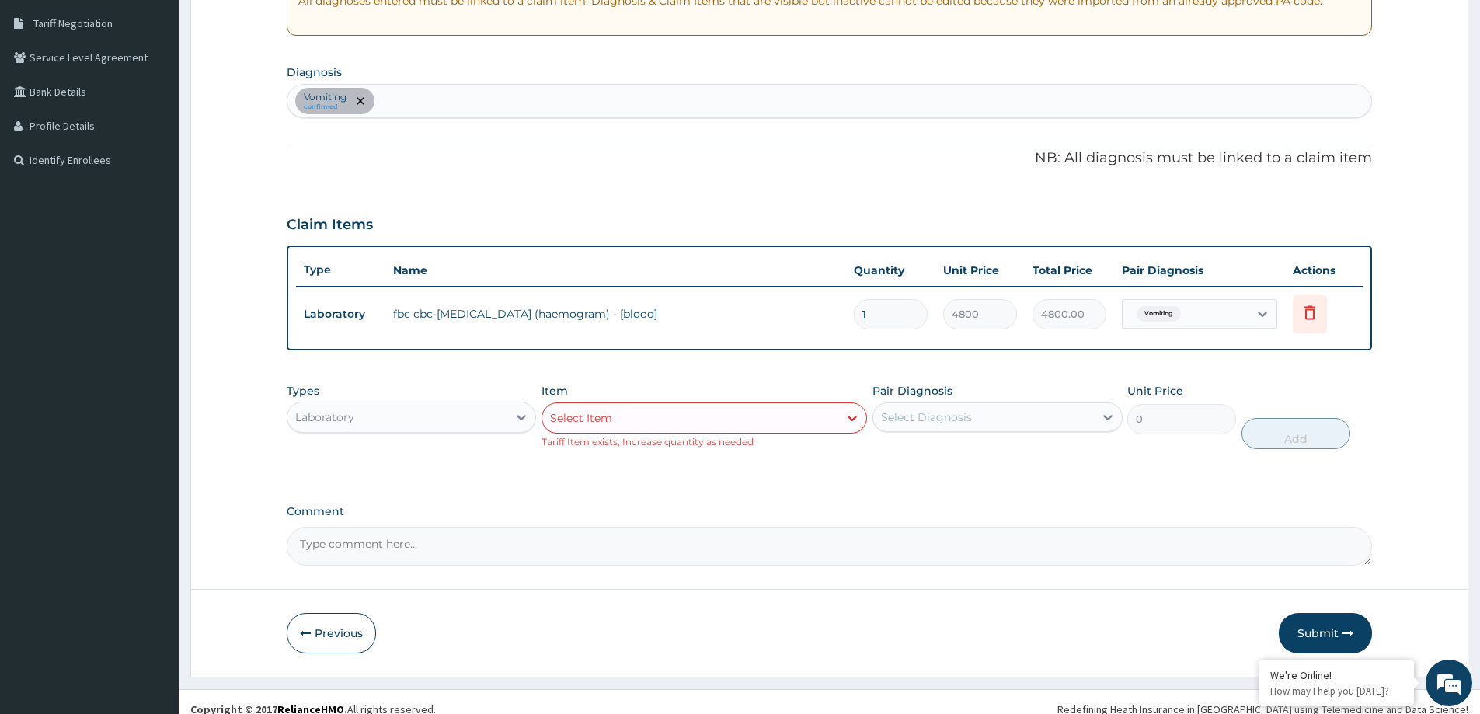
scroll to position [318, 0]
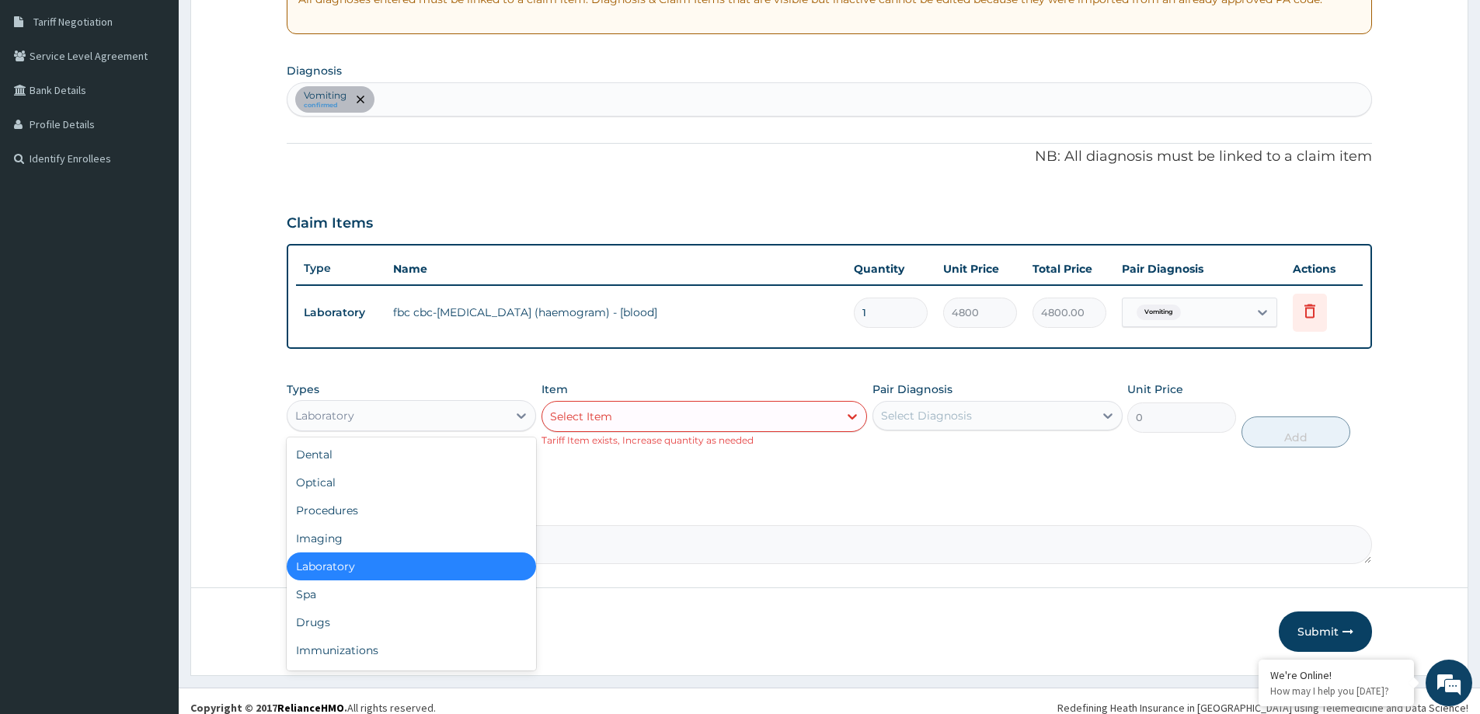
click at [464, 415] on div "Laboratory" at bounding box center [397, 415] width 220 height 25
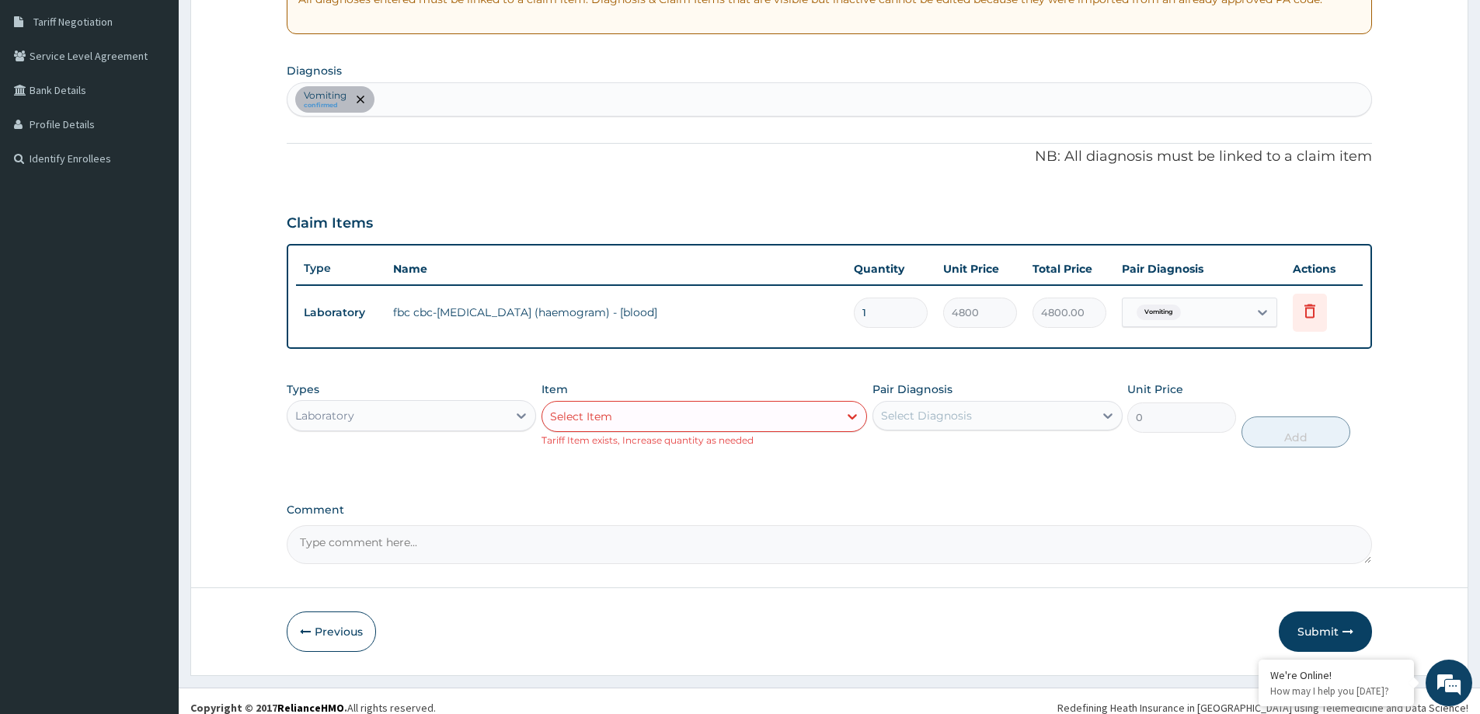
click at [788, 534] on textarea "Comment" at bounding box center [829, 544] width 1085 height 39
click at [1327, 623] on button "Submit" at bounding box center [1324, 631] width 93 height 40
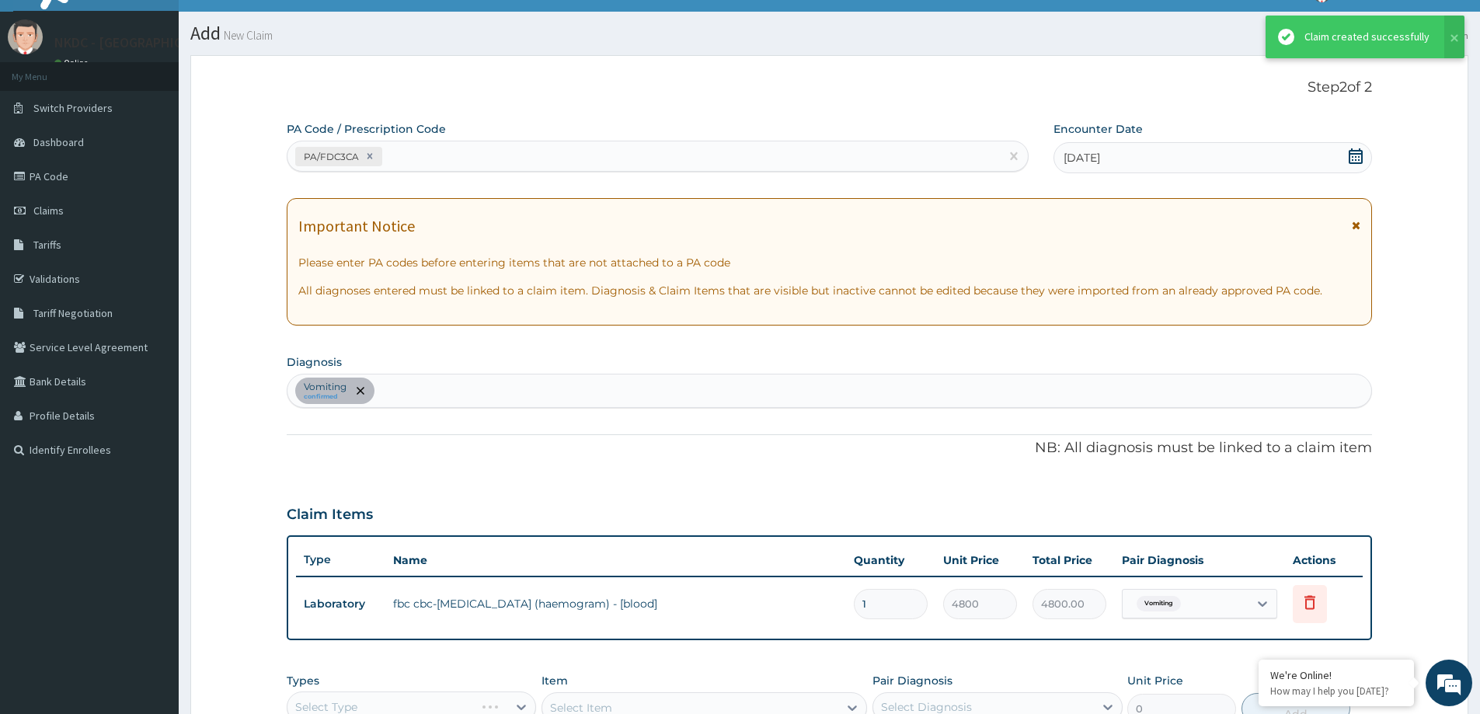
scroll to position [317, 0]
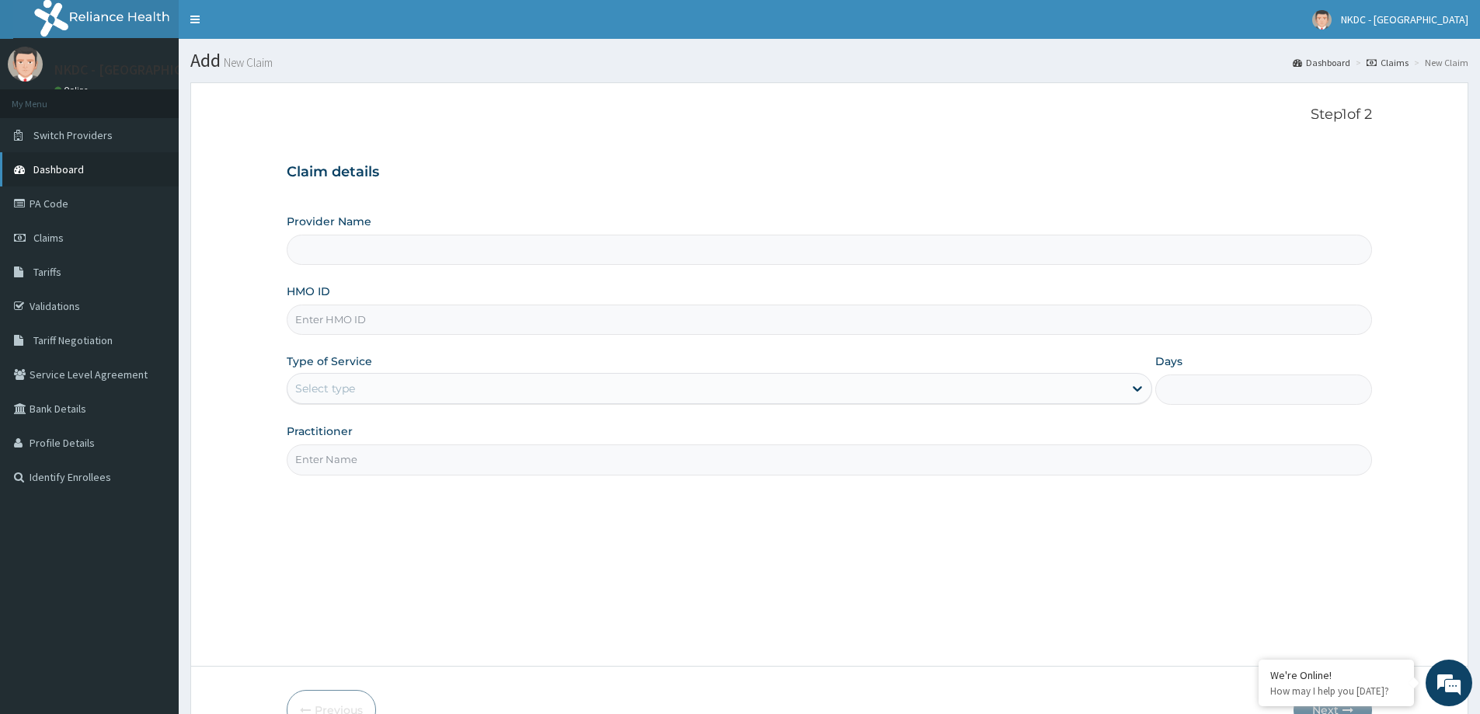
click at [130, 182] on link "Dashboard" at bounding box center [89, 169] width 179 height 34
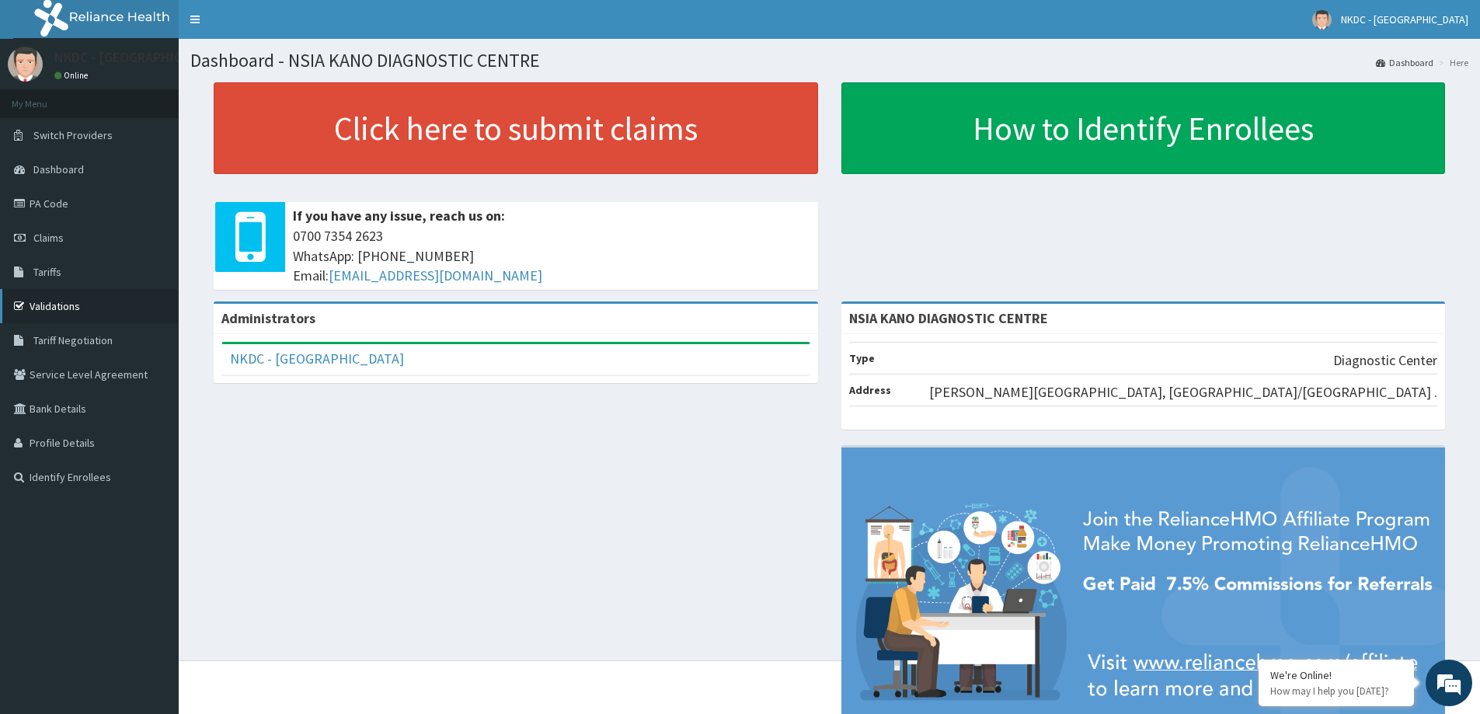
click at [65, 300] on link "Validations" at bounding box center [89, 306] width 179 height 34
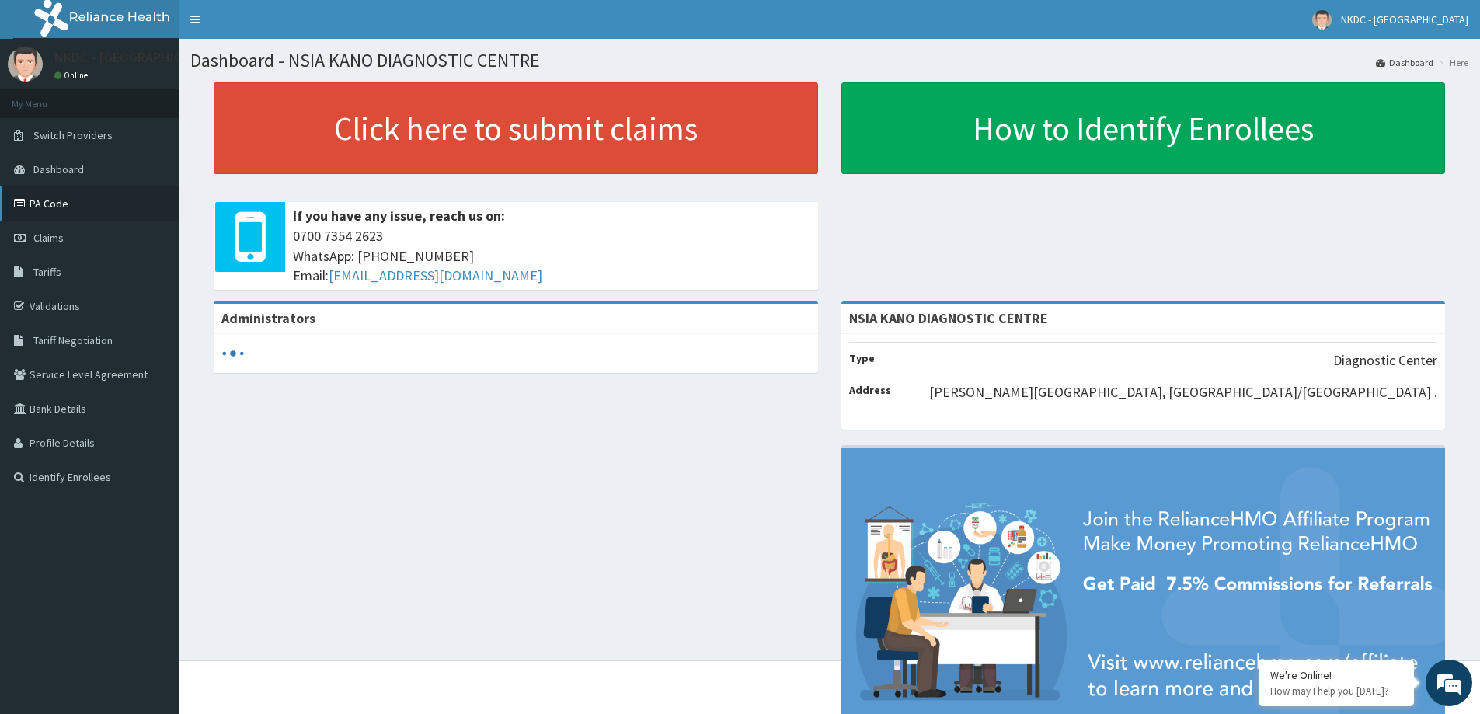
click at [99, 197] on link "PA Code" at bounding box center [89, 203] width 179 height 34
